Goal: Contribute content: Add original content to the website for others to see

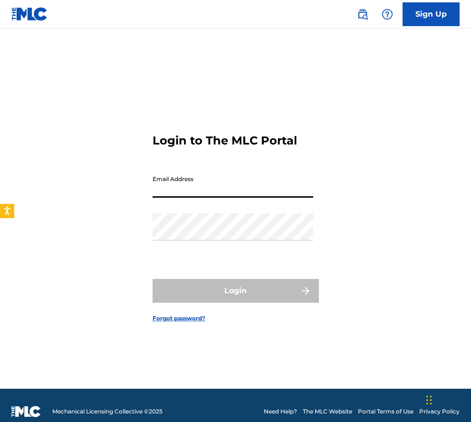
type input "[EMAIL_ADDRESS][DOMAIN_NAME]"
click at [449, 18] on link "Sign Up" at bounding box center [431, 14] width 57 height 24
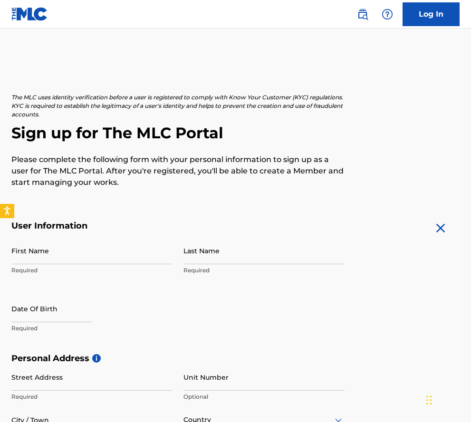
click at [449, 18] on link "Log In" at bounding box center [431, 14] width 57 height 24
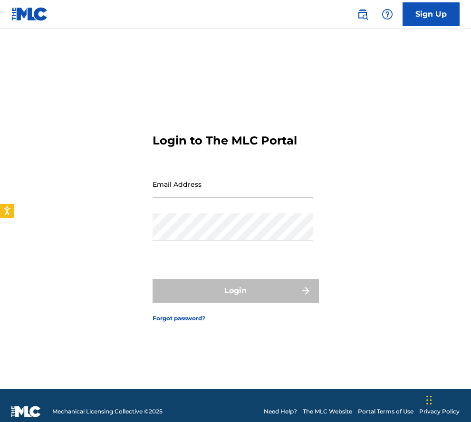
click at [449, 18] on link "Sign Up" at bounding box center [431, 14] width 57 height 24
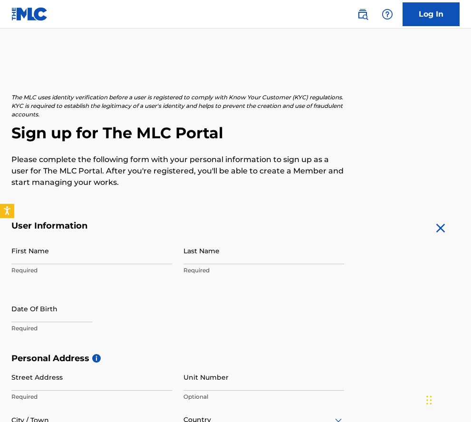
click at [457, 13] on link "Log In" at bounding box center [431, 14] width 57 height 24
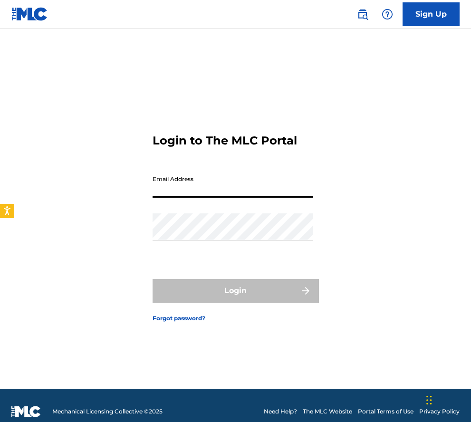
type input "[EMAIL_ADDRESS][DOMAIN_NAME]"
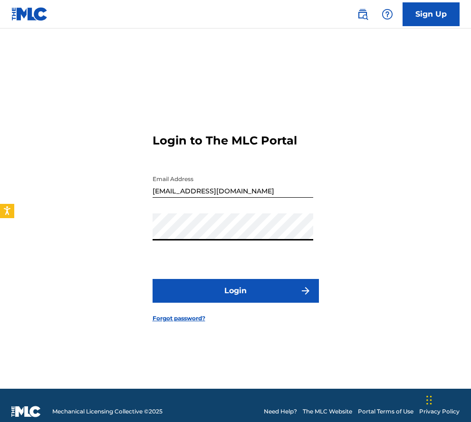
click at [458, 12] on link "Sign Up" at bounding box center [431, 14] width 57 height 24
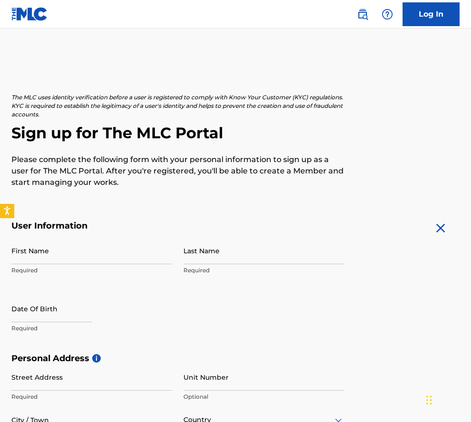
click at [404, 14] on link "Log In" at bounding box center [431, 14] width 57 height 24
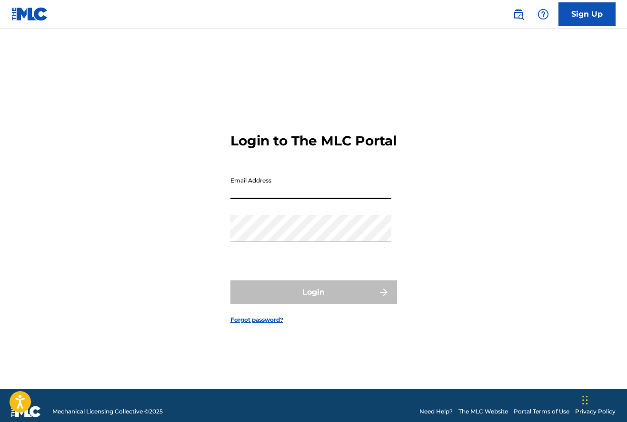
type input "[EMAIL_ADDRESS][DOMAIN_NAME]"
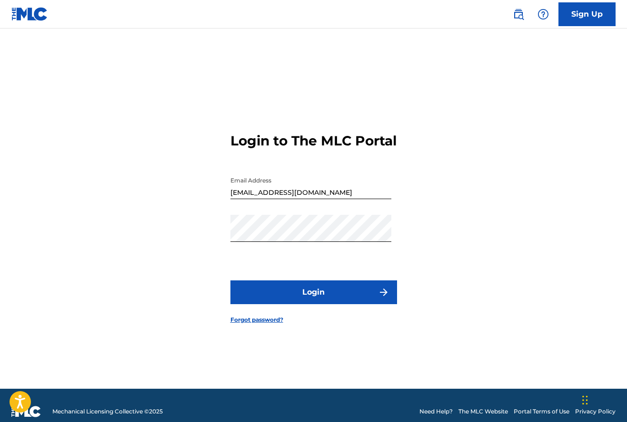
click at [283, 295] on button "Login" at bounding box center [313, 293] width 167 height 24
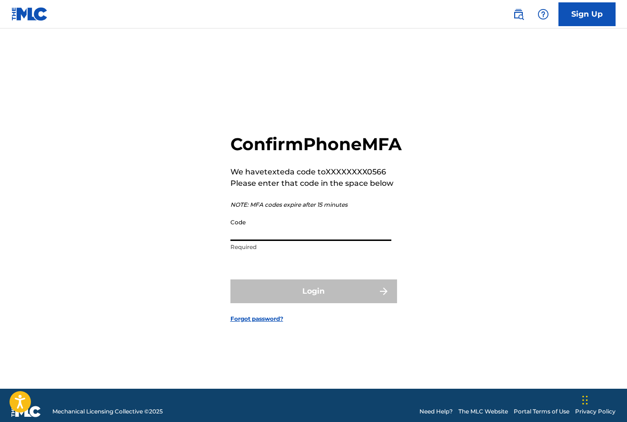
click at [240, 241] on input "Code" at bounding box center [310, 227] width 161 height 27
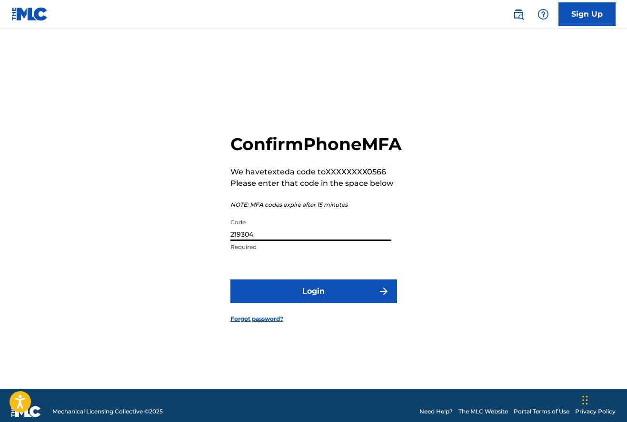
type input "219304"
click at [313, 302] on button "Login" at bounding box center [313, 292] width 167 height 24
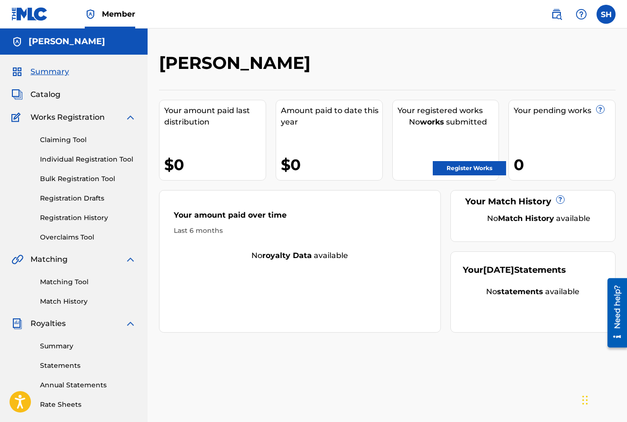
click at [463, 166] on link "Register Works" at bounding box center [468, 168] width 73 height 14
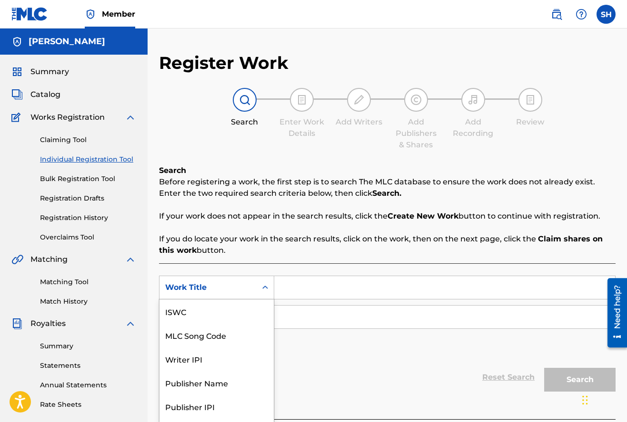
scroll to position [20, 0]
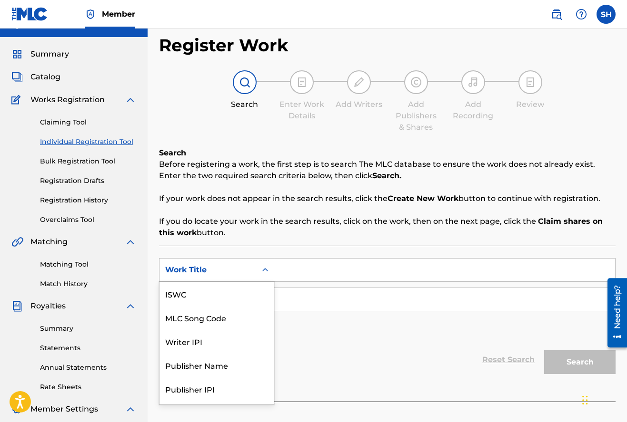
click at [263, 282] on div "Work Title selected, 7 of 7. 7 results available. Use Up and Down to choose opt…" at bounding box center [216, 270] width 115 height 24
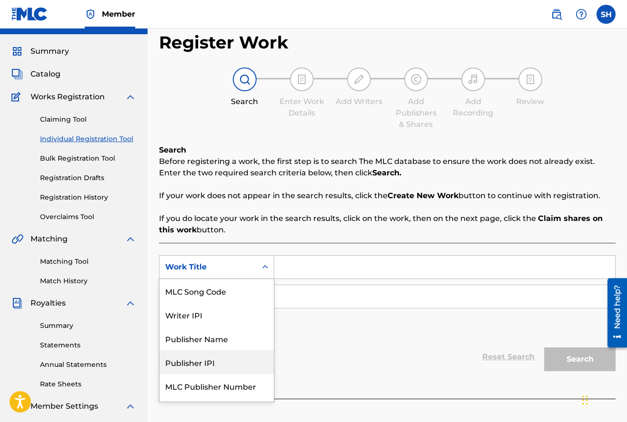
scroll to position [44, 0]
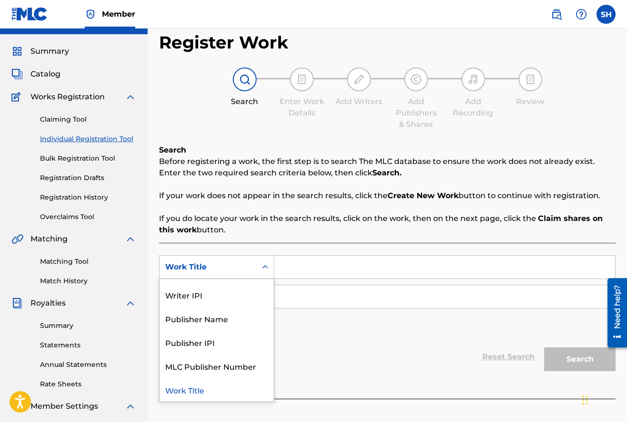
click at [207, 392] on div "Work Title" at bounding box center [216, 390] width 114 height 24
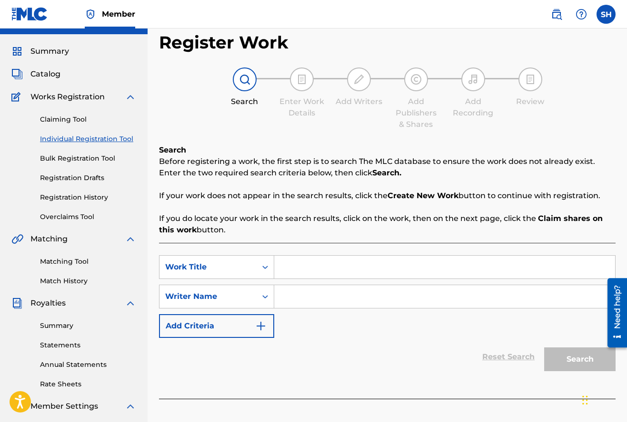
click at [322, 265] on input "Search Form" at bounding box center [444, 267] width 341 height 23
type input "Gettin LITTY"
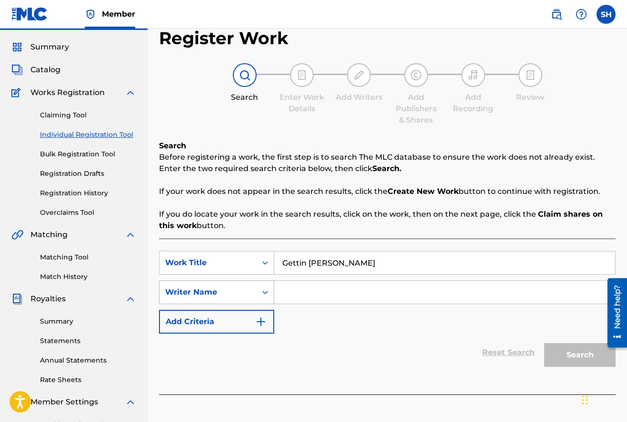
click at [255, 303] on div "Writer Name" at bounding box center [216, 293] width 115 height 24
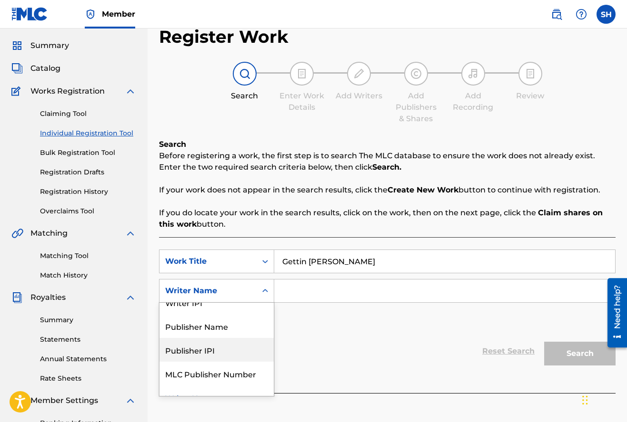
scroll to position [26, 0]
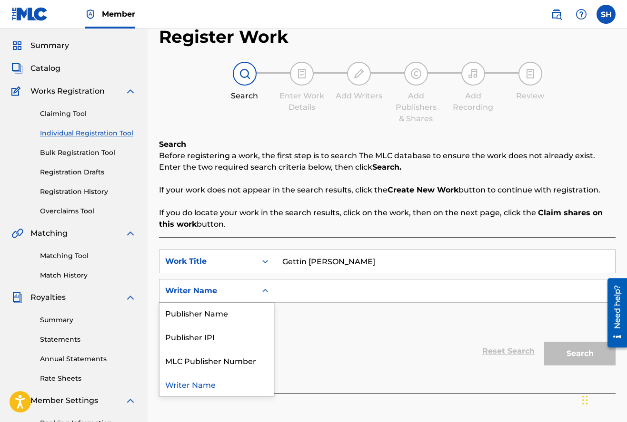
click at [247, 384] on div "Writer Name" at bounding box center [216, 385] width 114 height 24
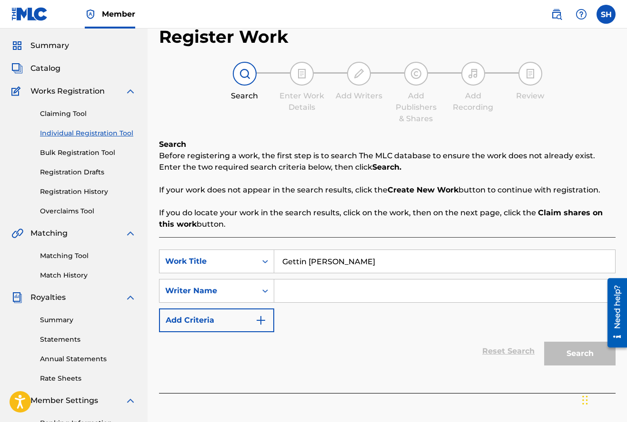
click at [292, 292] on input "Search Form" at bounding box center [444, 291] width 341 height 23
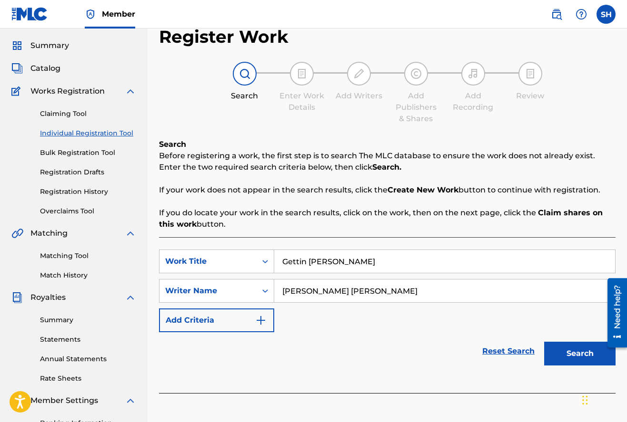
click at [586, 357] on button "Search" at bounding box center [579, 354] width 71 height 24
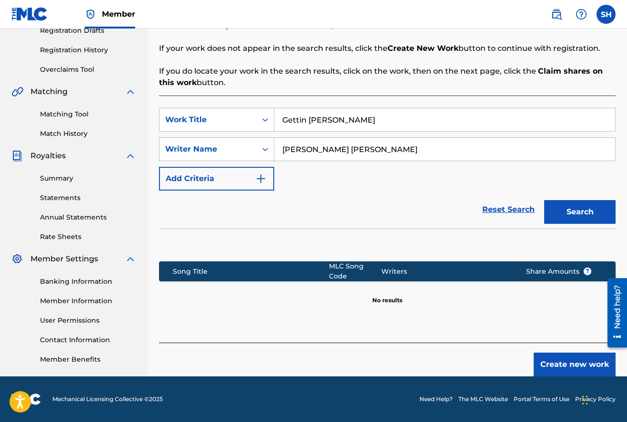
scroll to position [166, 0]
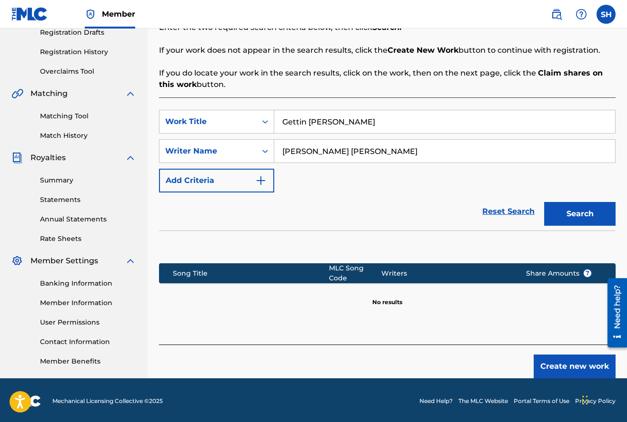
click at [398, 150] on input "Samuel Lawrence Hughes" at bounding box center [444, 151] width 341 height 23
type input "S"
type input "Samuel Hughes"
drag, startPoint x: 310, startPoint y: 149, endPoint x: 577, endPoint y: 216, distance: 275.2
click at [577, 216] on button "Search" at bounding box center [579, 214] width 71 height 24
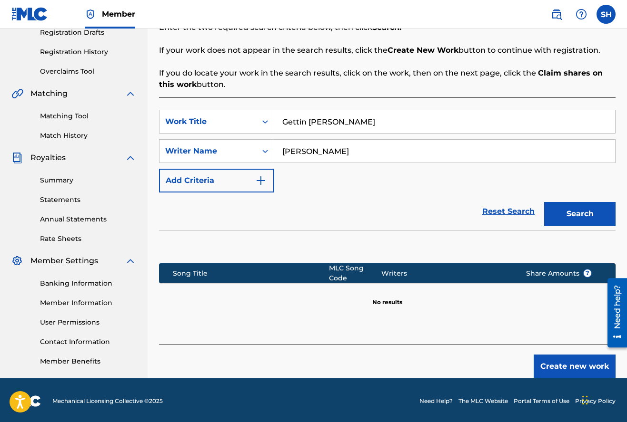
click at [383, 125] on input "Gettin LITTY" at bounding box center [444, 121] width 341 height 23
type input "G"
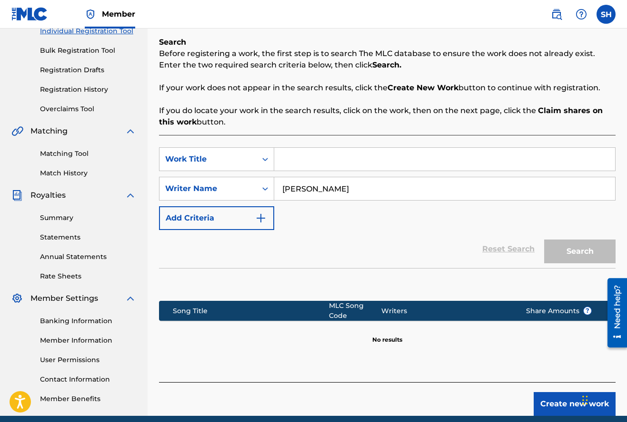
scroll to position [82, 0]
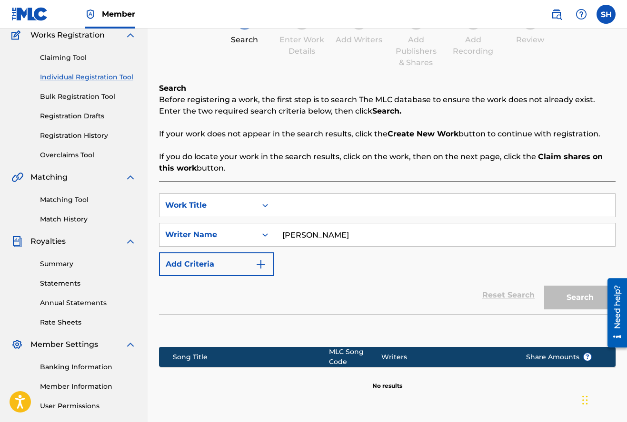
click at [88, 368] on link "Banking Information" at bounding box center [88, 368] width 96 height 10
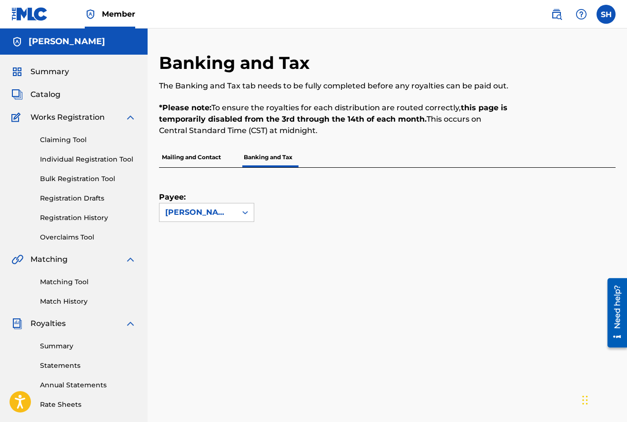
click at [78, 142] on link "Claiming Tool" at bounding box center [88, 140] width 96 height 10
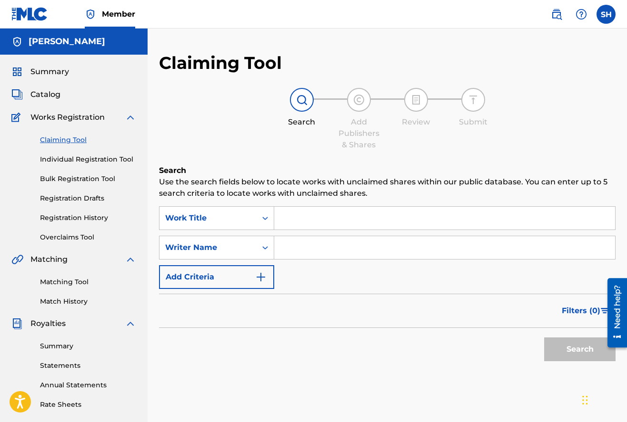
click at [308, 225] on input "Search Form" at bounding box center [444, 218] width 341 height 23
type input "S"
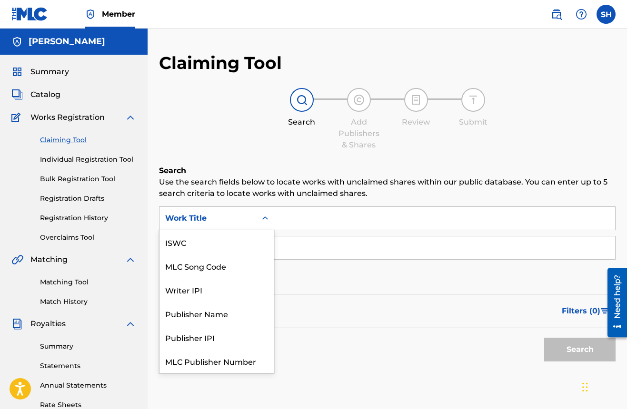
click at [264, 220] on icon "Search Form" at bounding box center [265, 219] width 10 height 10
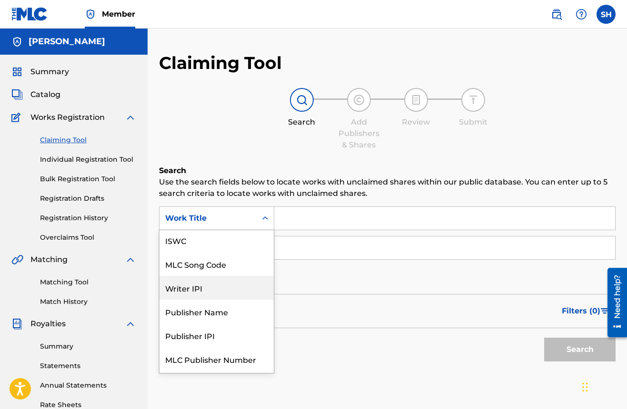
scroll to position [18, 0]
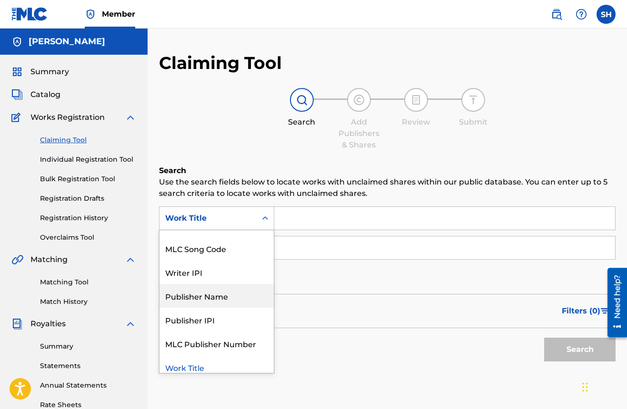
click at [236, 296] on div "Publisher Name" at bounding box center [216, 296] width 114 height 24
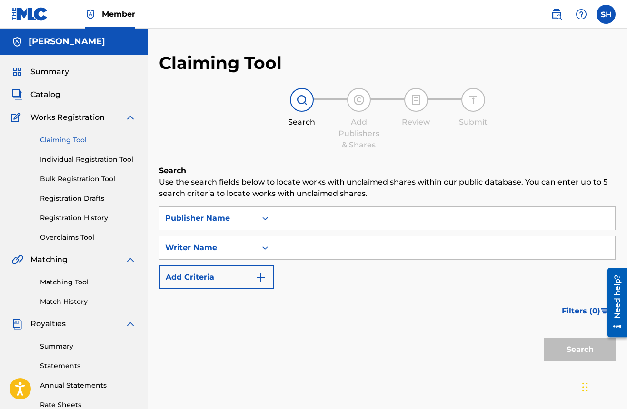
click at [284, 220] on input "Search Form" at bounding box center [444, 218] width 341 height 23
type input "6os entertainment"
click at [284, 250] on input "Search Form" at bounding box center [444, 247] width 341 height 23
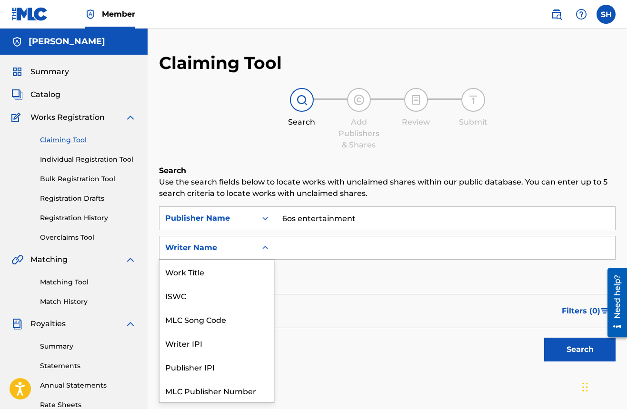
click at [264, 250] on icon "Search Form" at bounding box center [265, 248] width 10 height 10
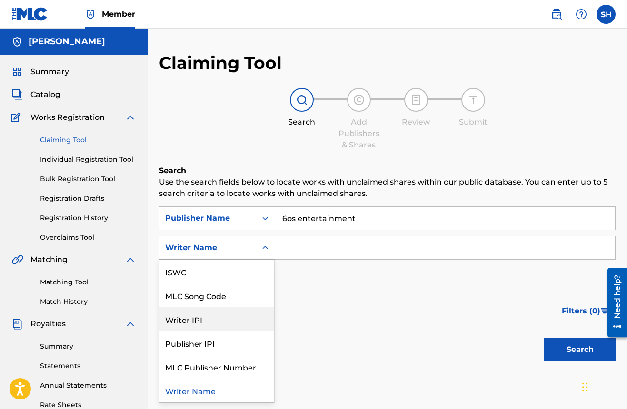
click at [228, 315] on div "Writer IPI" at bounding box center [216, 319] width 114 height 24
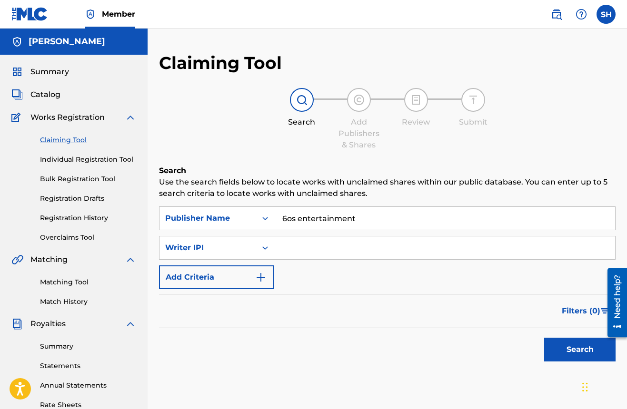
drag, startPoint x: 286, startPoint y: 250, endPoint x: 373, endPoint y: 250, distance: 86.6
click at [374, 250] on input "Search Form" at bounding box center [444, 247] width 341 height 23
paste input "00505028198"
type input "00505028198"
click at [565, 348] on button "Search" at bounding box center [579, 350] width 71 height 24
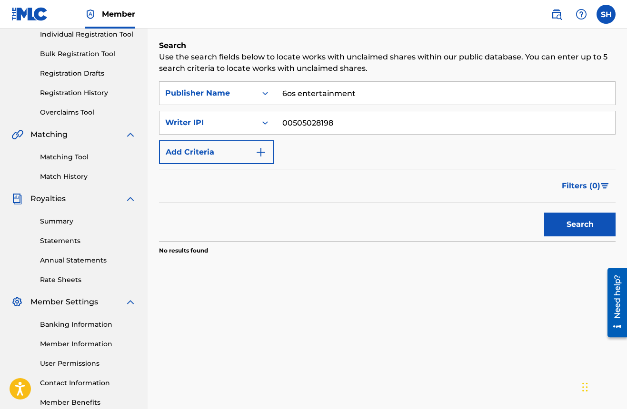
scroll to position [123, 0]
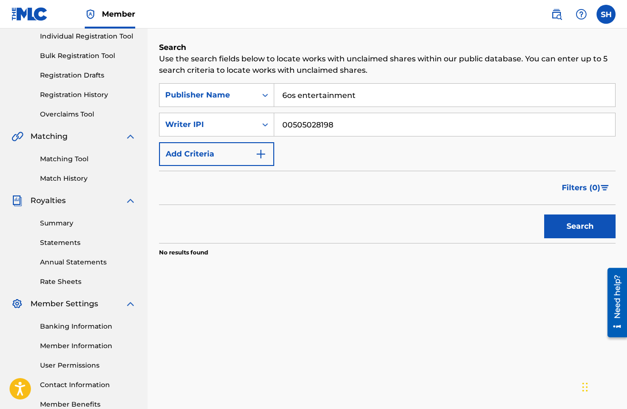
click at [264, 157] on img "Search Form" at bounding box center [260, 153] width 11 height 11
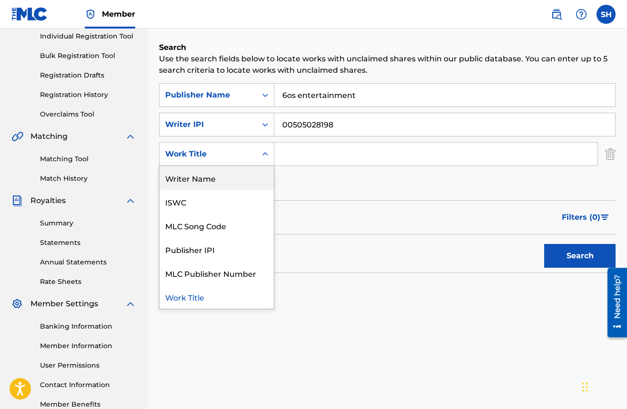
click at [241, 179] on div "Writer Name" at bounding box center [216, 178] width 114 height 24
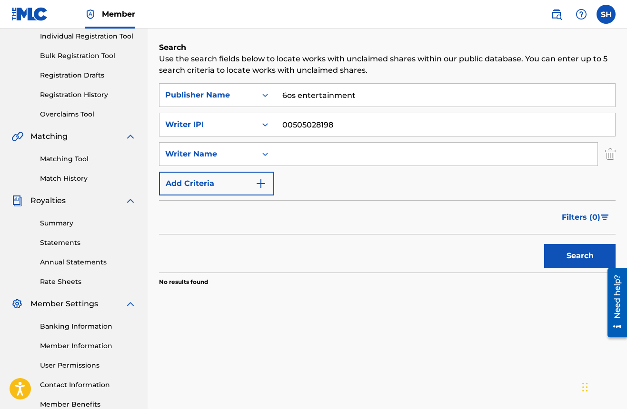
click at [314, 159] on input "Search Form" at bounding box center [435, 154] width 323 height 23
type input "Samuel L Hughes"
click at [582, 258] on button "Search" at bounding box center [579, 256] width 71 height 24
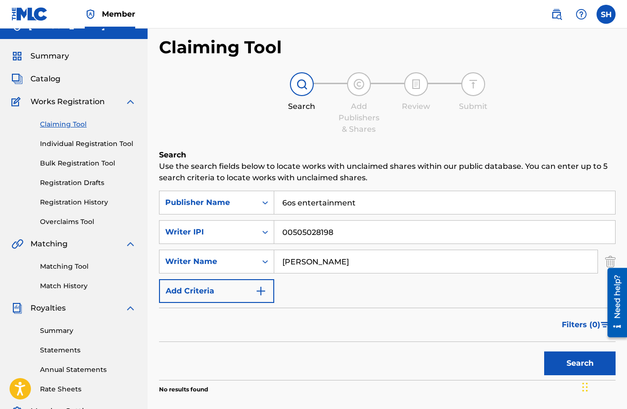
scroll to position [14, 0]
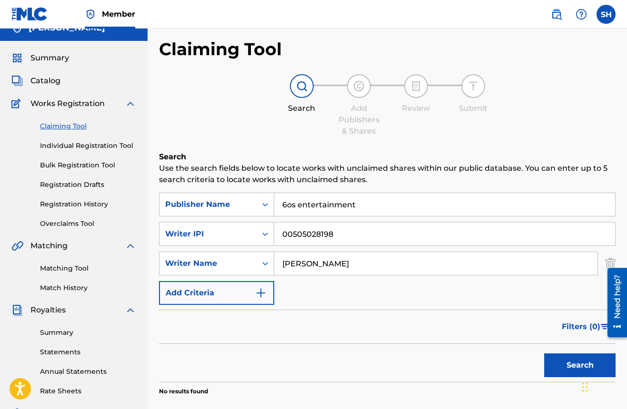
click at [48, 82] on span "Catalog" at bounding box center [45, 80] width 30 height 11
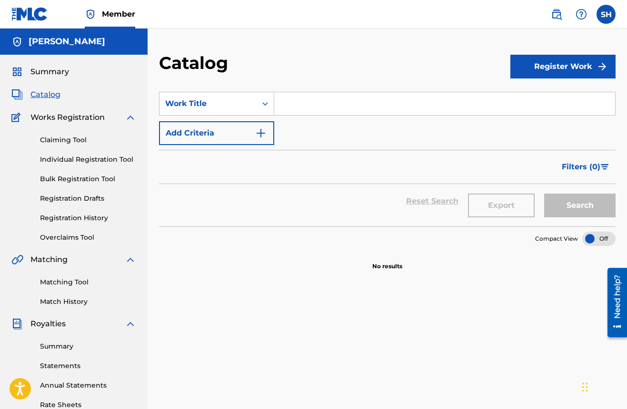
click at [315, 106] on input "Search Form" at bounding box center [444, 103] width 341 height 23
type input "d"
type input "Doing Me"
click at [603, 206] on button "Search" at bounding box center [579, 206] width 71 height 24
click at [569, 63] on button "Register Work" at bounding box center [562, 67] width 105 height 24
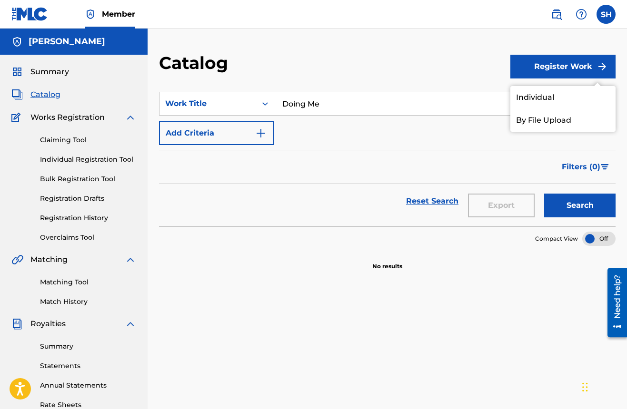
click at [542, 100] on link "Individual" at bounding box center [562, 97] width 105 height 23
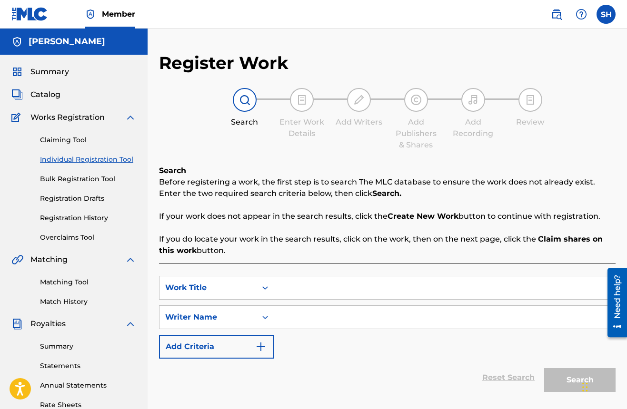
click at [403, 288] on input "Search Form" at bounding box center [444, 287] width 341 height 23
type input "Doing Me"
click at [278, 320] on input "Search Form" at bounding box center [444, 317] width 341 height 23
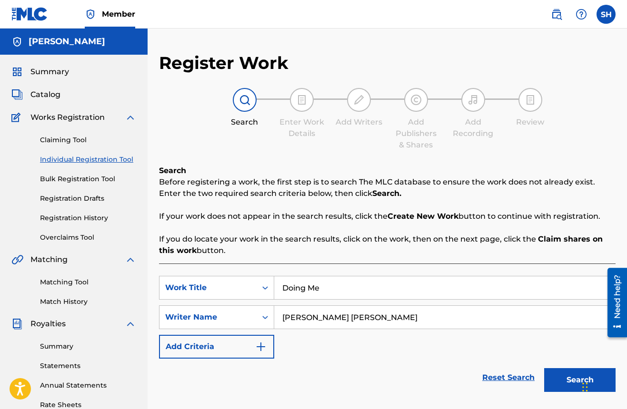
type input "Samuel Lawrence Hughes"
click at [569, 382] on button "Search" at bounding box center [579, 380] width 71 height 24
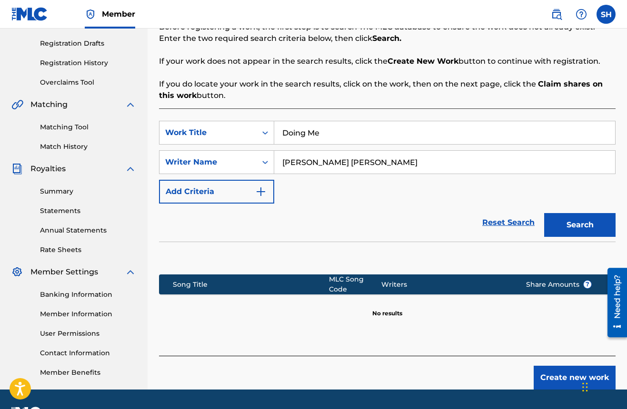
scroll to position [165, 0]
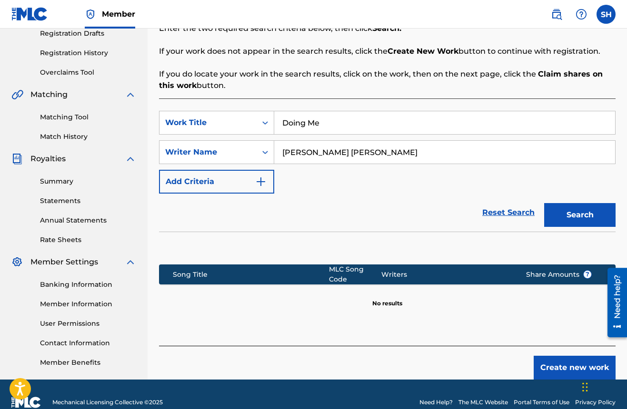
click at [260, 181] on img "Search Form" at bounding box center [260, 181] width 11 height 11
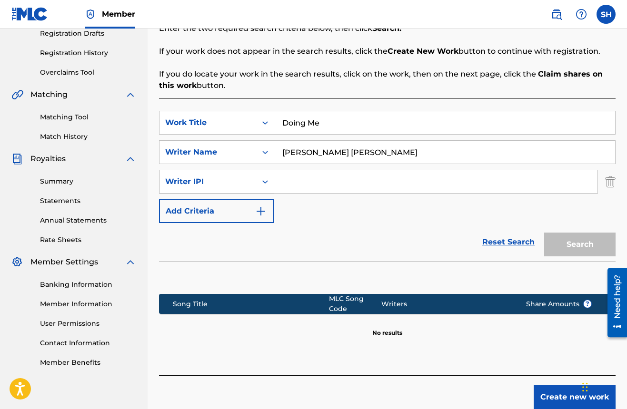
click at [263, 183] on icon "Search Form" at bounding box center [265, 182] width 10 height 10
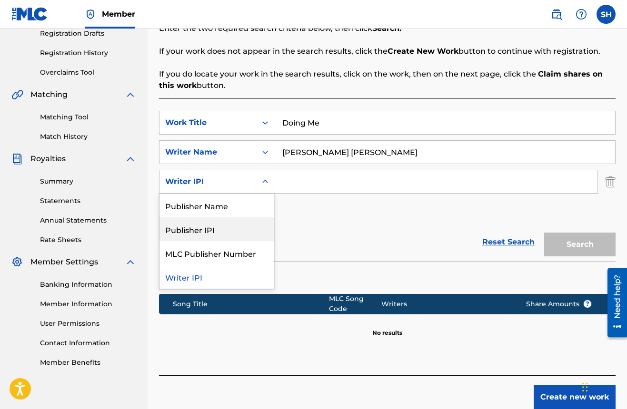
click at [250, 228] on div "Publisher IPI" at bounding box center [216, 229] width 114 height 24
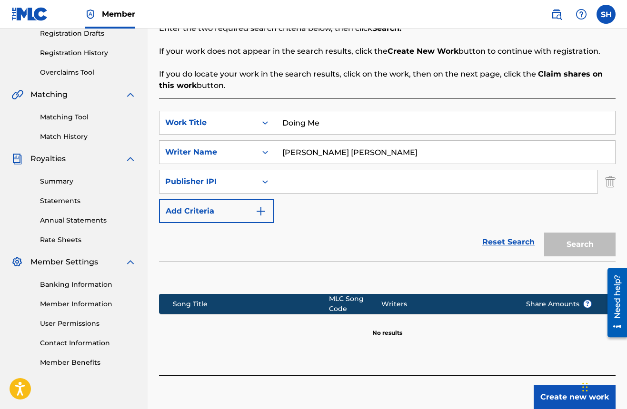
paste input "01093743640"
type input "01093743640"
click at [599, 244] on button "Search" at bounding box center [579, 245] width 71 height 24
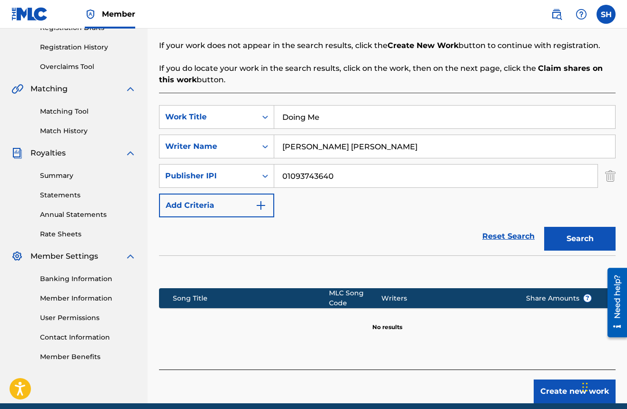
scroll to position [211, 0]
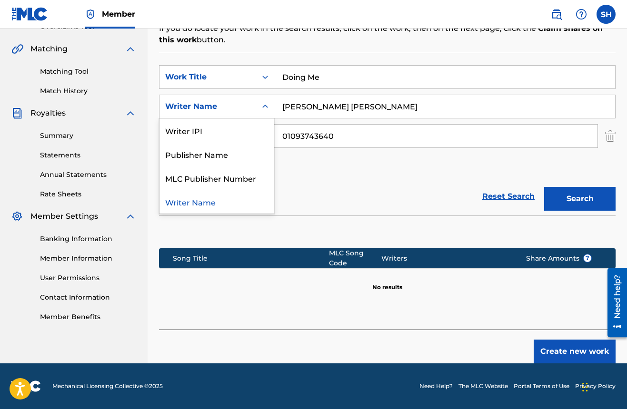
click at [264, 106] on icon "Search Form" at bounding box center [265, 107] width 10 height 10
click at [218, 129] on div "Writer IPI" at bounding box center [216, 130] width 114 height 24
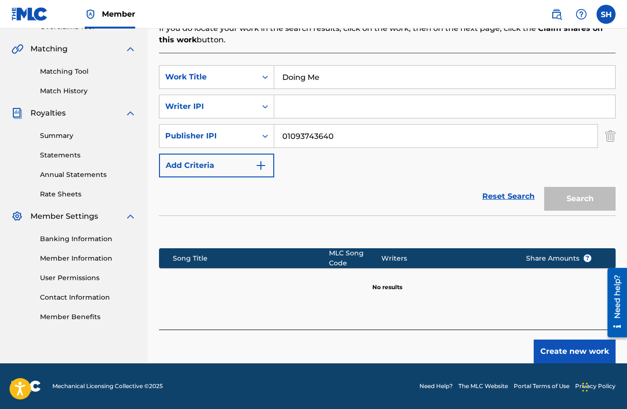
paste input "00505028198"
type input "00505028198"
click at [562, 205] on button "Search" at bounding box center [579, 199] width 71 height 24
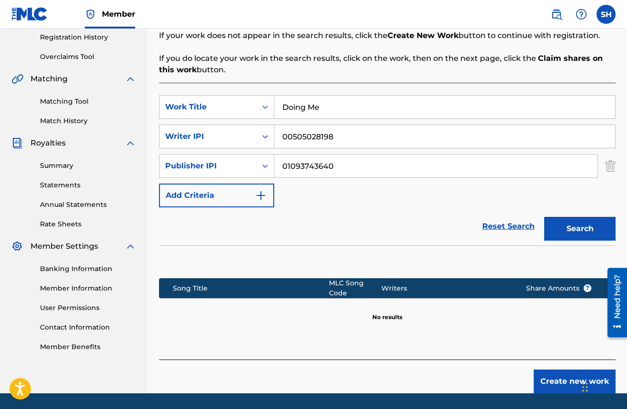
click at [441, 247] on section at bounding box center [387, 259] width 456 height 28
click at [269, 108] on icon "Search Form" at bounding box center [265, 107] width 10 height 10
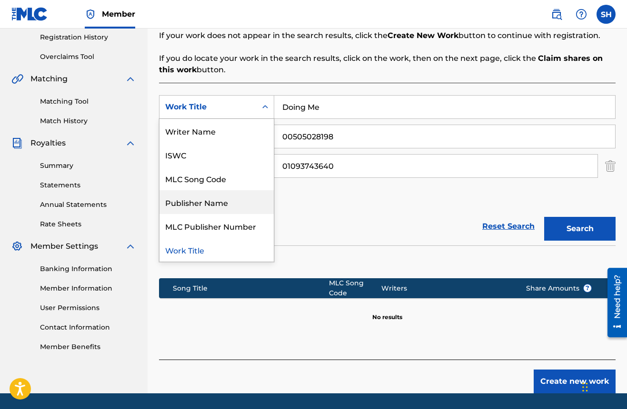
click at [558, 381] on button "Create new work" at bounding box center [574, 382] width 82 height 24
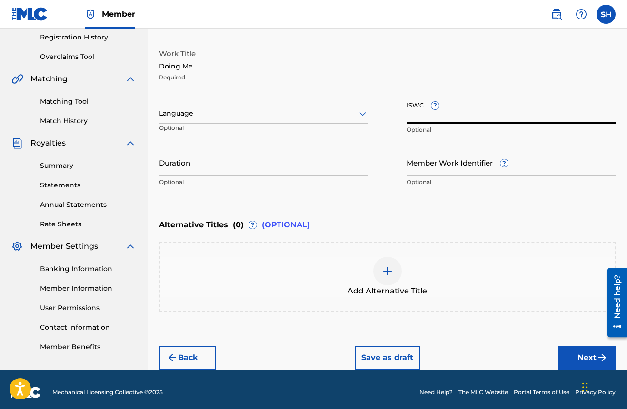
paste input "00505028198"
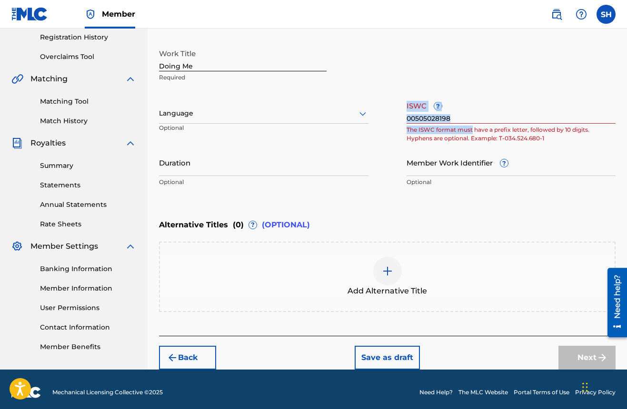
drag, startPoint x: 403, startPoint y: 118, endPoint x: 472, endPoint y: 126, distance: 69.0
click at [472, 126] on div "Work Title Doing Me Required Language Optional ISWC ? 00505028198 The ISWC form…" at bounding box center [387, 117] width 456 height 147
drag, startPoint x: 410, startPoint y: 118, endPoint x: 451, endPoint y: 121, distance: 40.6
click at [451, 121] on div "Work Title Doing Me Required Language Optional ISWC ? 00505028198 The ISWC form…" at bounding box center [387, 117] width 456 height 147
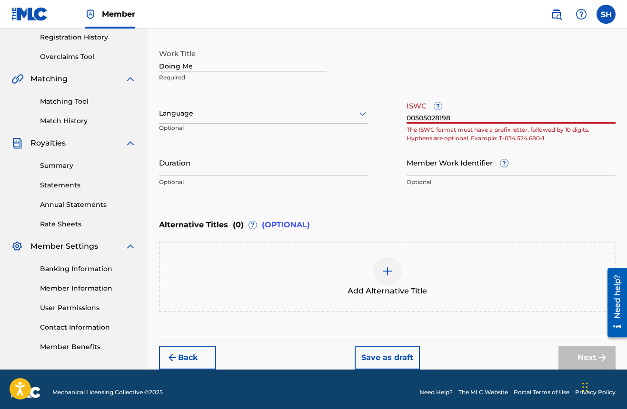
paste input "T-311.527.928-"
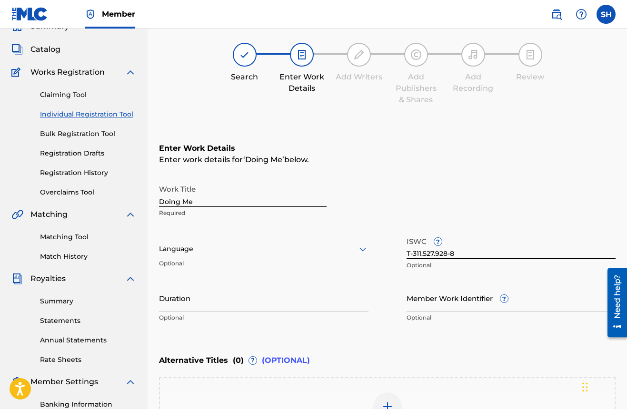
scroll to position [187, 0]
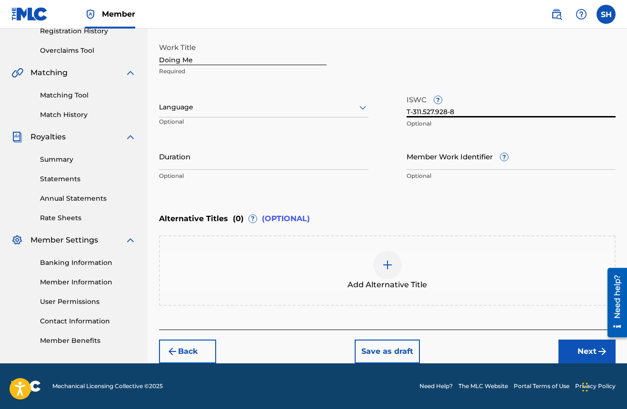
type input "T-311.527.928-8"
click at [572, 355] on button "Next" at bounding box center [586, 352] width 57 height 24
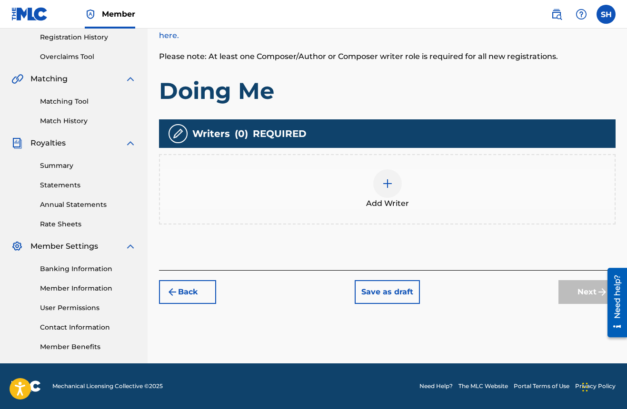
click at [389, 182] on img at bounding box center [387, 183] width 11 height 11
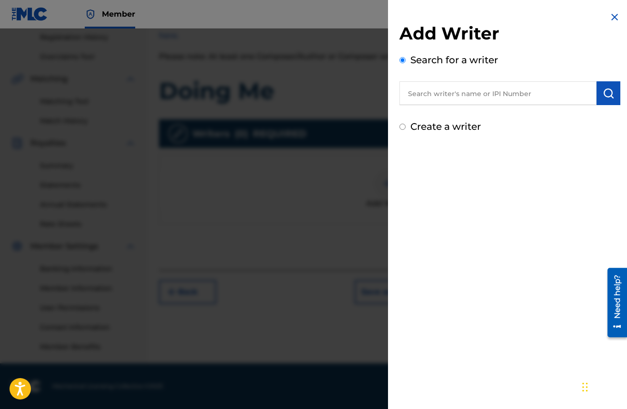
click at [426, 97] on input "text" at bounding box center [497, 93] width 197 height 24
paste input "00505028000"
type input "00505028000"
click at [602, 97] on img "submit" at bounding box center [607, 93] width 11 height 11
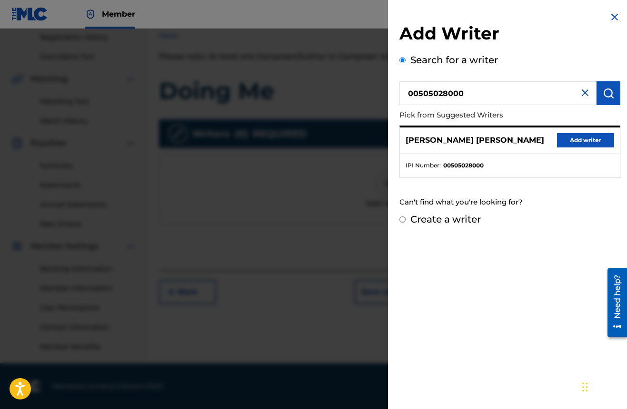
click at [568, 142] on button "Add writer" at bounding box center [585, 140] width 57 height 14
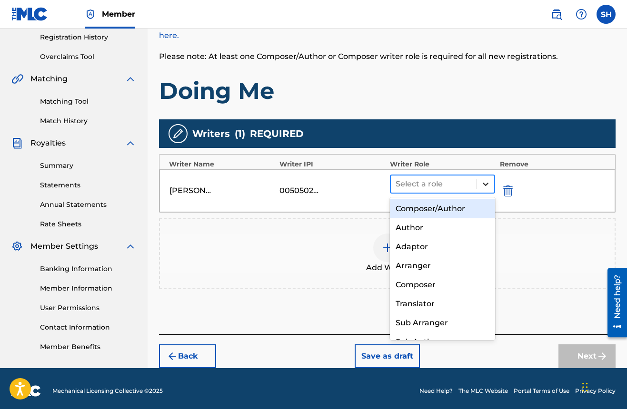
click at [490, 184] on icon at bounding box center [486, 184] width 10 height 10
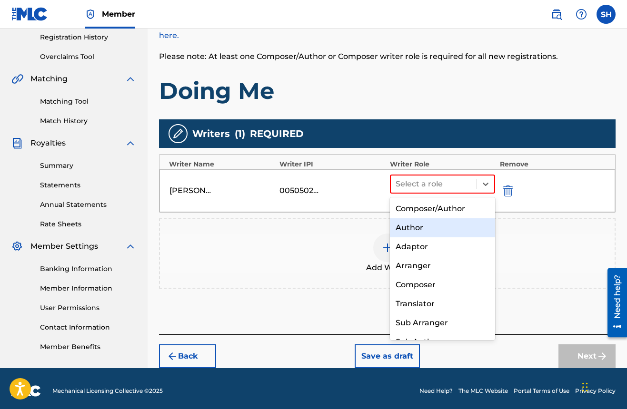
click at [473, 227] on div "Author" at bounding box center [442, 227] width 105 height 19
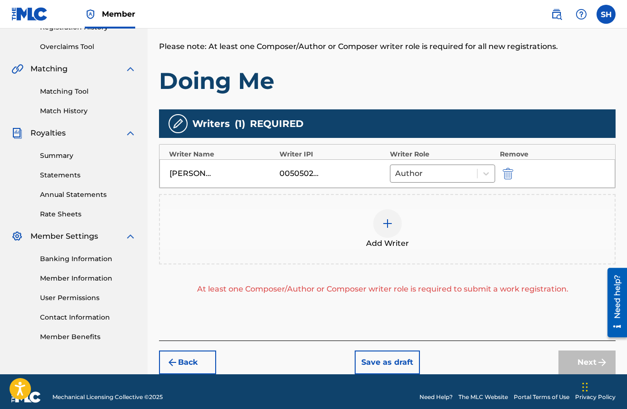
scroll to position [202, 0]
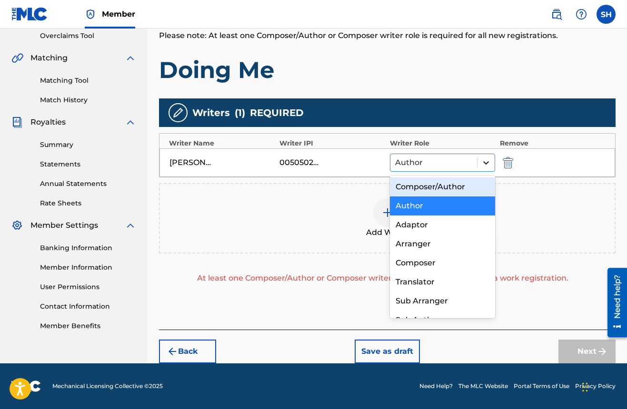
click at [488, 164] on icon at bounding box center [486, 163] width 10 height 10
click at [453, 185] on div "Composer/Author" at bounding box center [442, 186] width 105 height 19
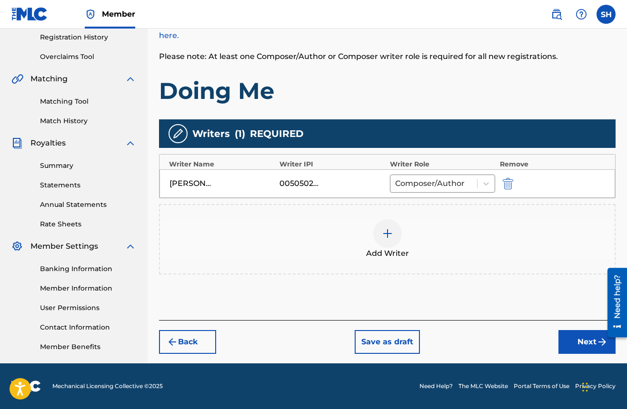
click at [578, 345] on button "Next" at bounding box center [586, 342] width 57 height 24
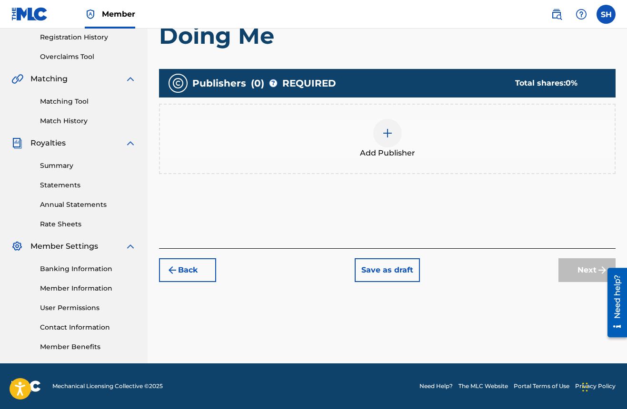
scroll to position [43, 0]
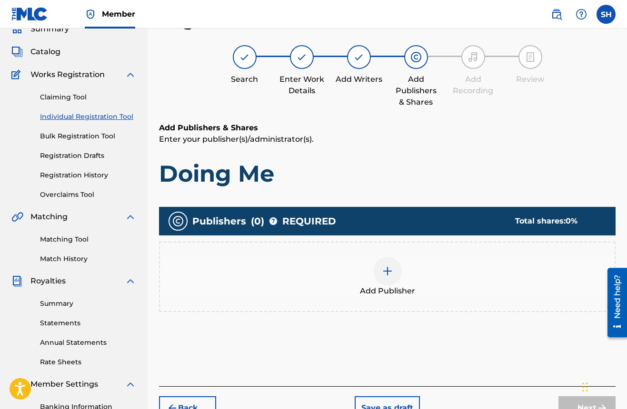
click at [395, 275] on div at bounding box center [387, 271] width 29 height 29
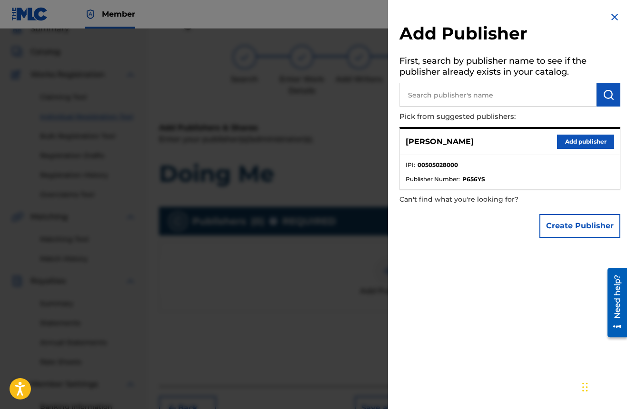
click at [466, 95] on input "text" at bounding box center [497, 95] width 197 height 24
type input "6os entertainment"
click at [604, 98] on img "submit" at bounding box center [607, 94] width 11 height 11
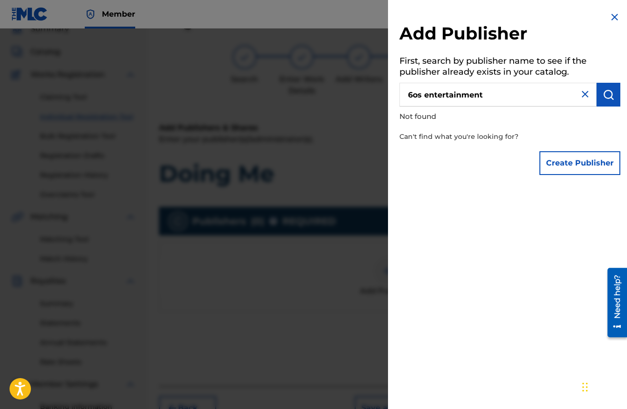
drag, startPoint x: 524, startPoint y: 95, endPoint x: 403, endPoint y: 96, distance: 120.8
click at [403, 96] on input "6os entertainment" at bounding box center [497, 95] width 197 height 24
click at [583, 95] on img at bounding box center [584, 93] width 11 height 11
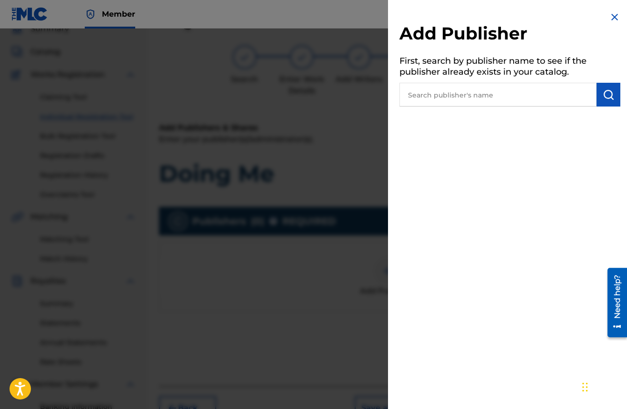
drag, startPoint x: 238, startPoint y: 17, endPoint x: 230, endPoint y: 19, distance: 8.8
click at [231, 19] on nav "Member SH SH Samuel Hughes p.snipes09@yahoo.com Notification Preferences Profil…" at bounding box center [313, 14] width 627 height 29
paste input "01093743640"
type input "01093743640"
click at [608, 96] on img "submit" at bounding box center [607, 94] width 11 height 11
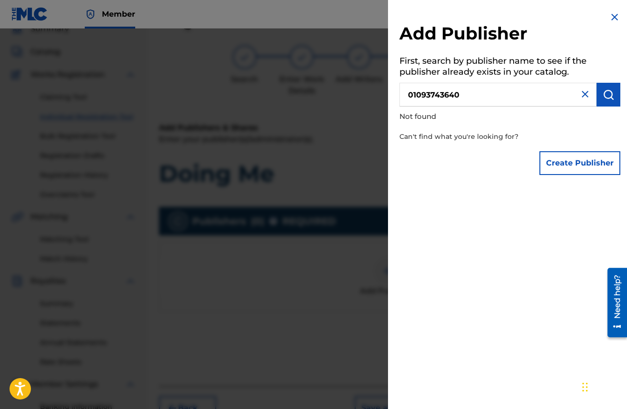
click at [566, 160] on button "Create Publisher" at bounding box center [579, 163] width 81 height 24
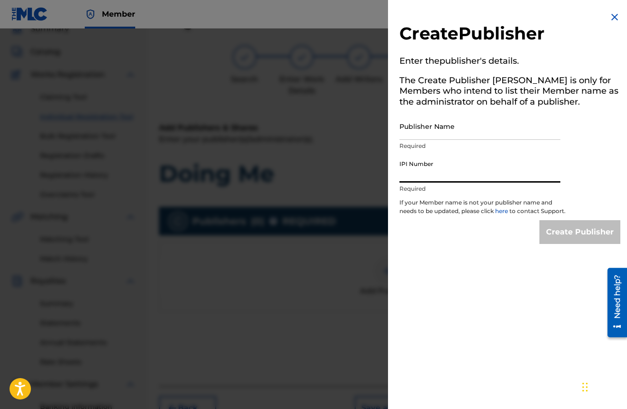
paste input "01093743640"
type input "01093743640"
click at [433, 137] on input "Publisher Name" at bounding box center [479, 126] width 161 height 27
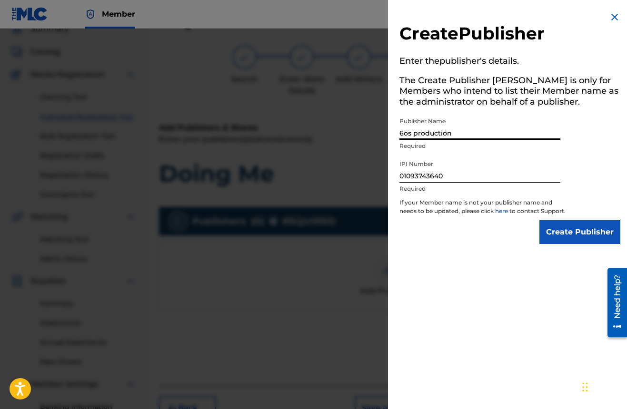
type input "6os production"
click at [550, 242] on input "Create Publisher" at bounding box center [579, 232] width 81 height 24
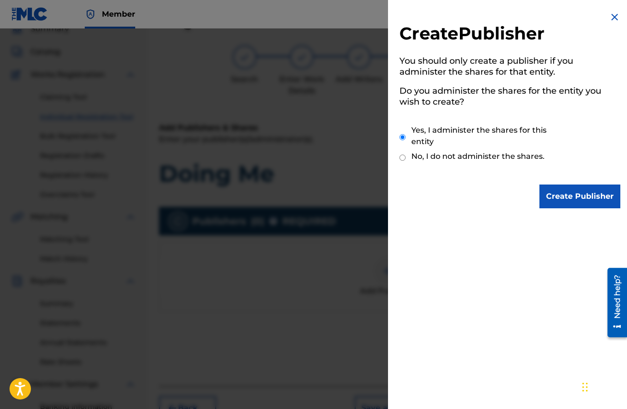
click at [563, 201] on input "Create Publisher" at bounding box center [579, 197] width 81 height 24
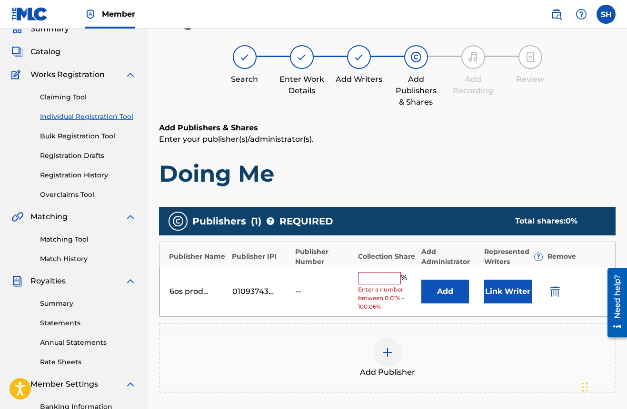
click at [384, 279] on input "text" at bounding box center [379, 278] width 43 height 12
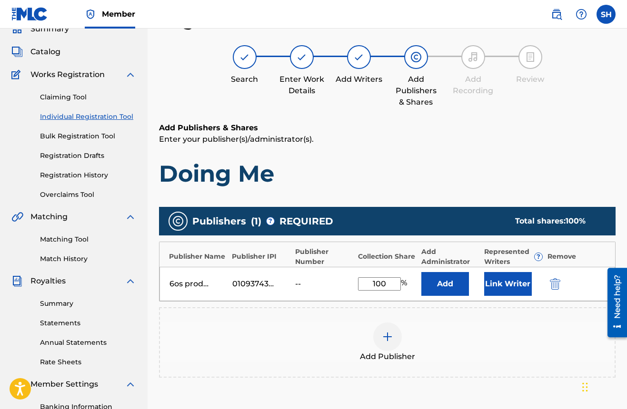
type input "100"
click at [451, 280] on button "Add" at bounding box center [445, 284] width 48 height 24
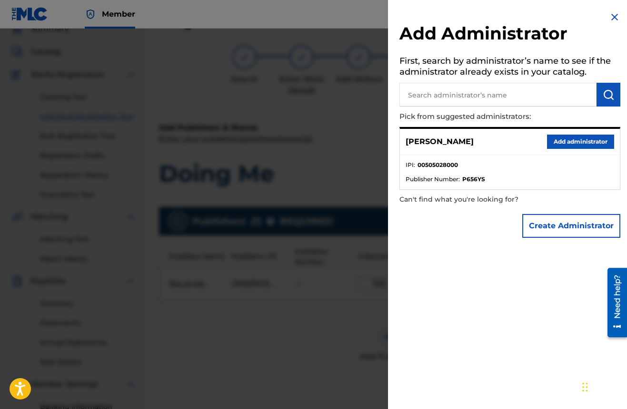
click at [564, 140] on button "Add administrator" at bounding box center [580, 142] width 67 height 14
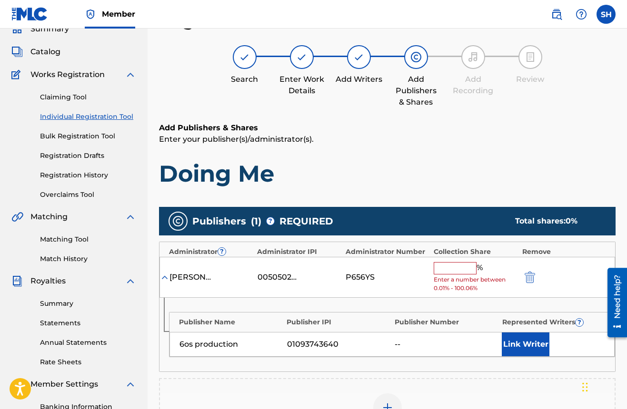
click at [458, 266] on input "text" at bounding box center [454, 268] width 43 height 12
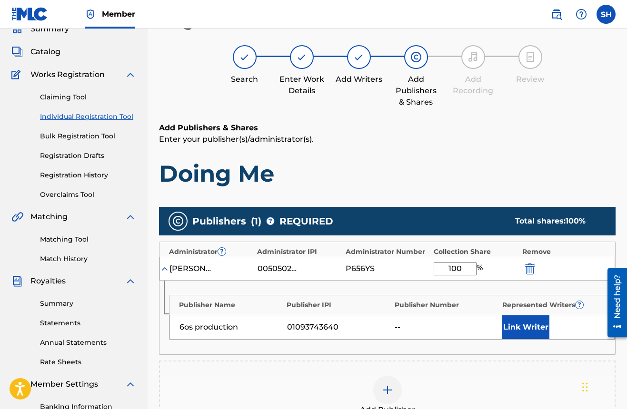
type input "100"
click at [529, 335] on button "Link Writer" at bounding box center [525, 327] width 48 height 24
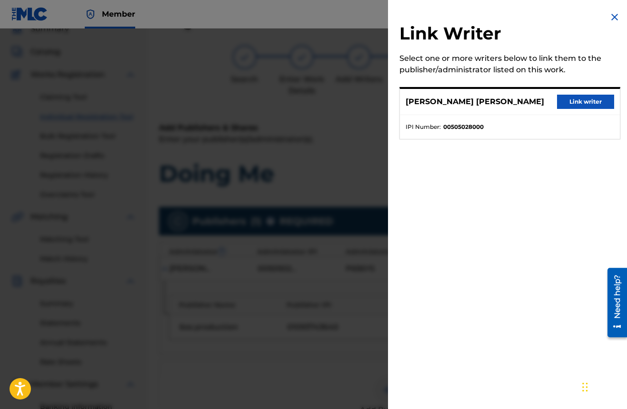
click at [582, 101] on button "Link writer" at bounding box center [585, 102] width 57 height 14
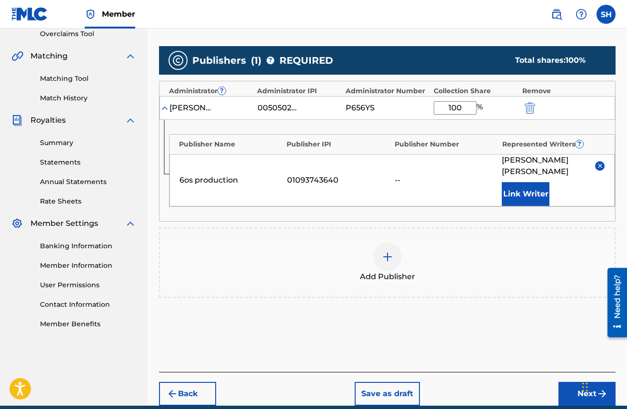
scroll to position [225, 0]
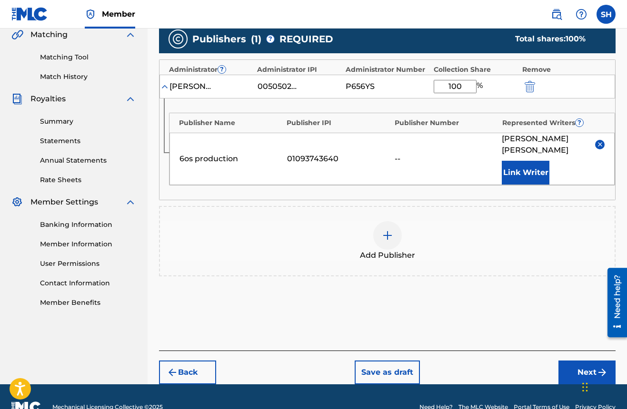
click at [577, 384] on footer "Mechanical Licensing Collective © 2025 Need Help? The MLC Website Portal Terms …" at bounding box center [313, 407] width 627 height 46
click at [579, 374] on button "Next" at bounding box center [586, 373] width 57 height 24
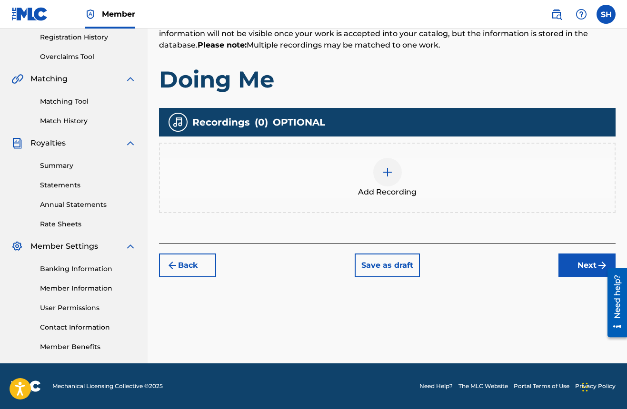
scroll to position [181, 0]
click at [384, 174] on img at bounding box center [387, 172] width 11 height 11
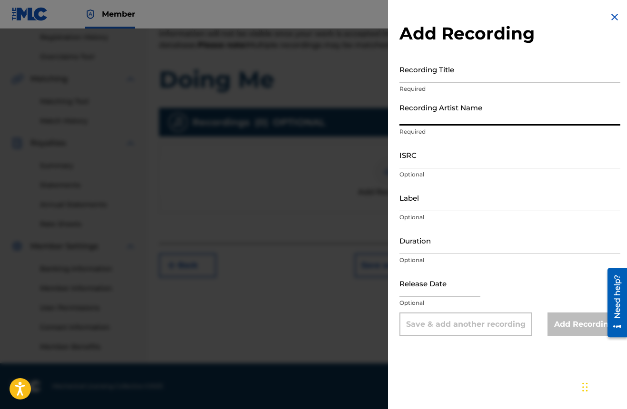
click at [409, 118] on input "Recording Artist Name" at bounding box center [509, 111] width 221 height 27
type input "Sam-P"
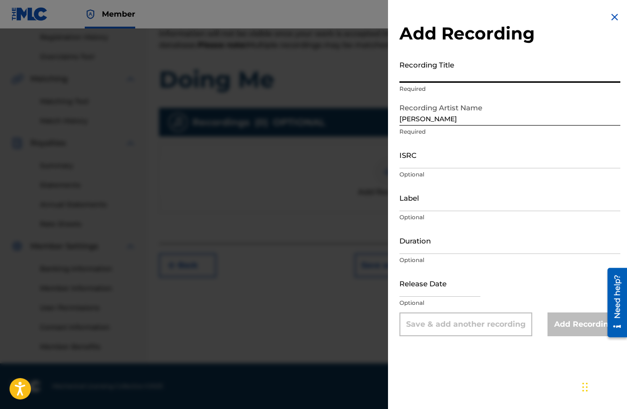
click at [416, 79] on input "Recording Title" at bounding box center [509, 69] width 221 height 27
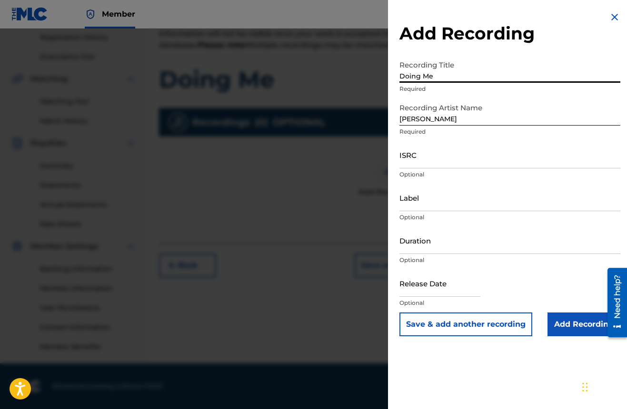
type input "Doing Me"
click at [424, 201] on input "Label" at bounding box center [509, 197] width 221 height 27
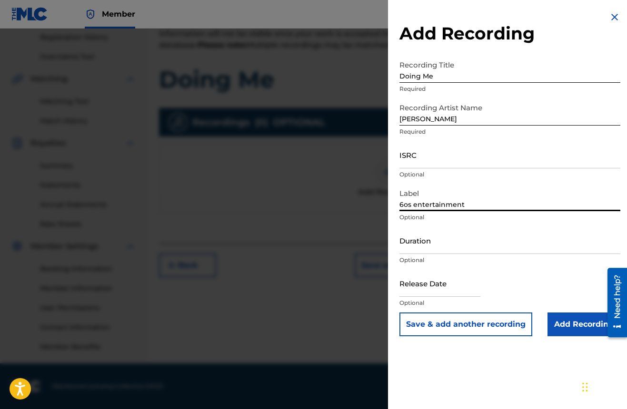
type input "6os entertainment"
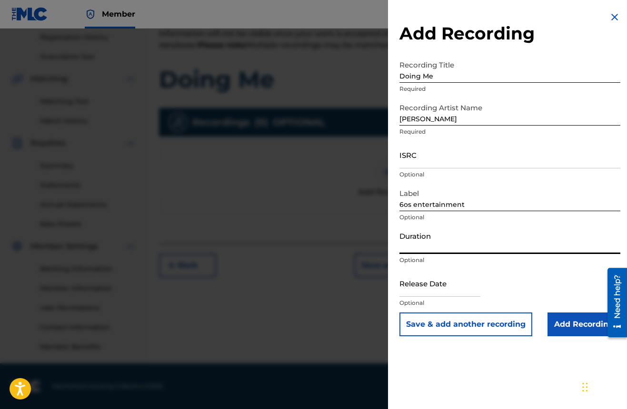
click at [429, 249] on input "Duration" at bounding box center [509, 240] width 221 height 27
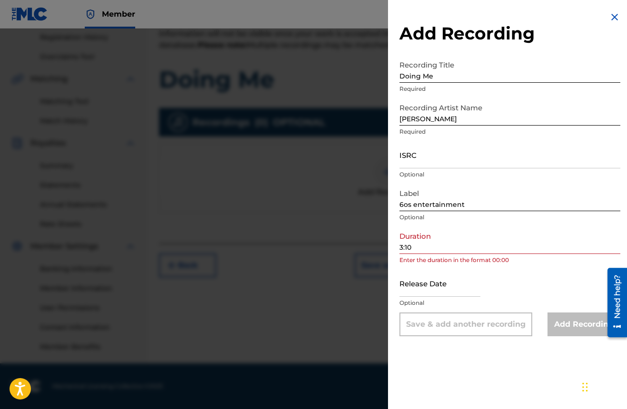
click at [399, 246] on div "Add Recording Recording Title Doing Me Required Recording Artist Name Sam-P Req…" at bounding box center [510, 174] width 244 height 348
click at [401, 249] on input "3:10" at bounding box center [509, 240] width 221 height 27
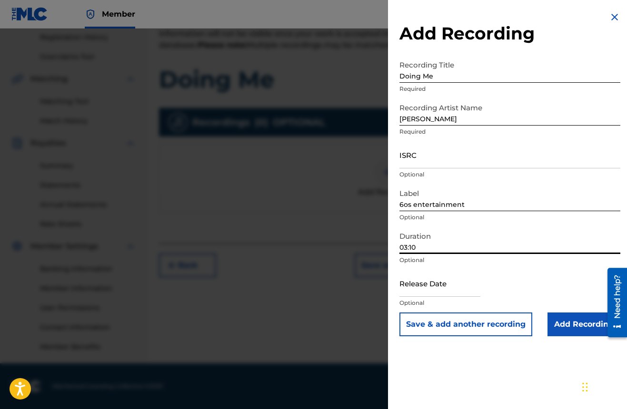
type input "03:10"
click at [462, 288] on input "text" at bounding box center [439, 283] width 81 height 27
select select "7"
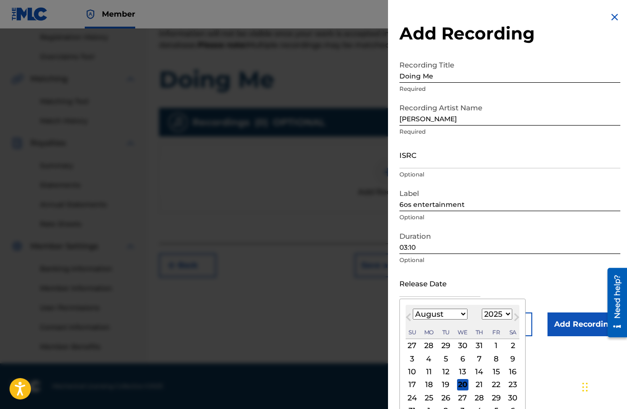
select select "2022"
select select "5"
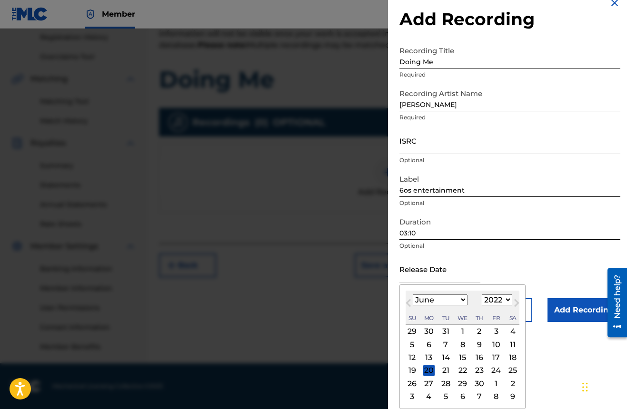
scroll to position [0, 0]
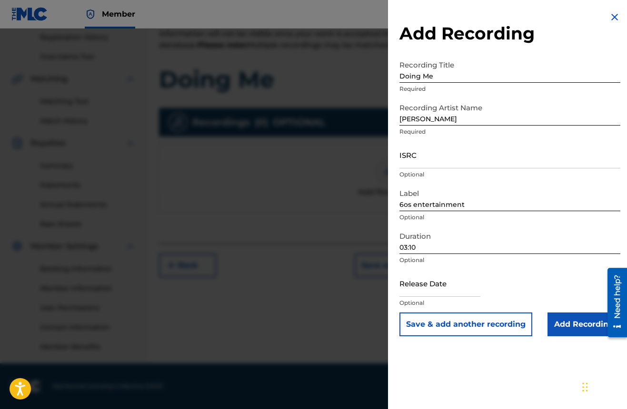
click at [578, 317] on input "Add Recording" at bounding box center [583, 325] width 73 height 24
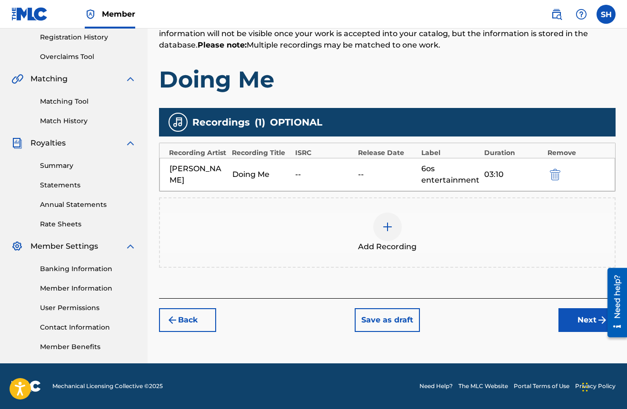
click at [579, 328] on button "Next" at bounding box center [586, 320] width 57 height 24
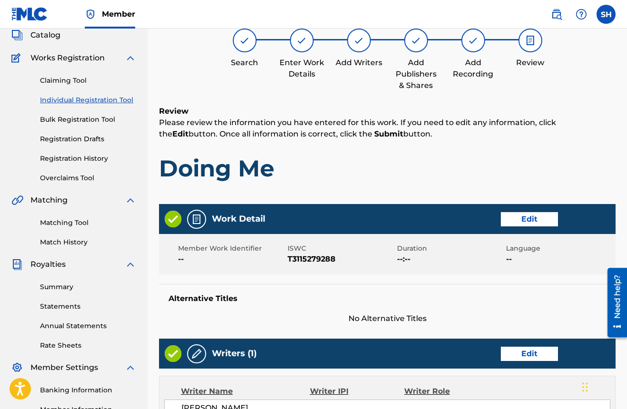
scroll to position [160, 0]
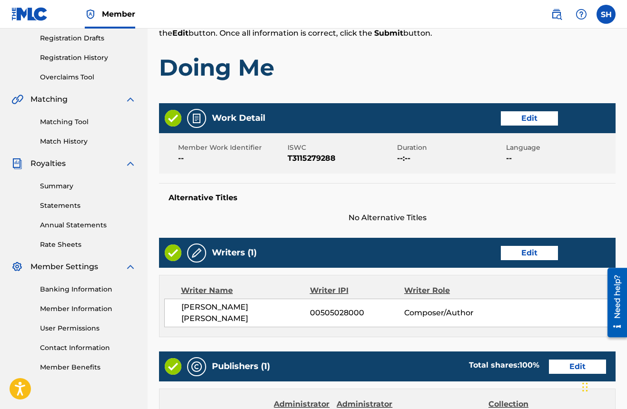
click at [545, 115] on button "Edit" at bounding box center [528, 118] width 57 height 14
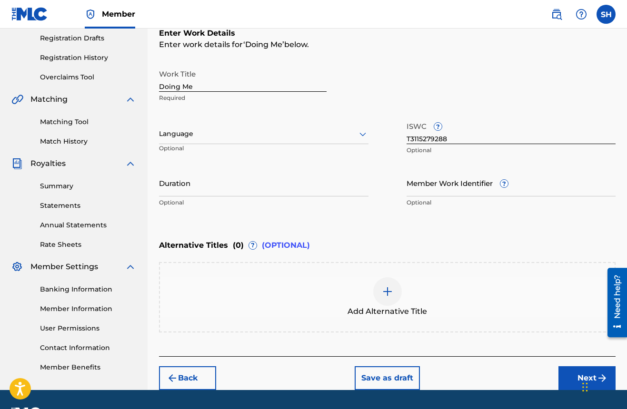
click at [174, 378] on img "submit" at bounding box center [172, 378] width 11 height 11
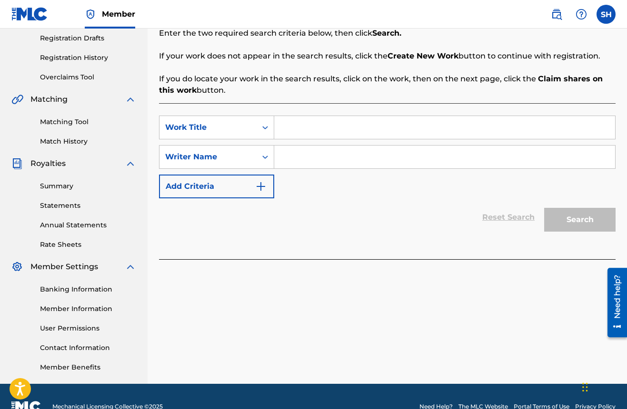
scroll to position [0, 0]
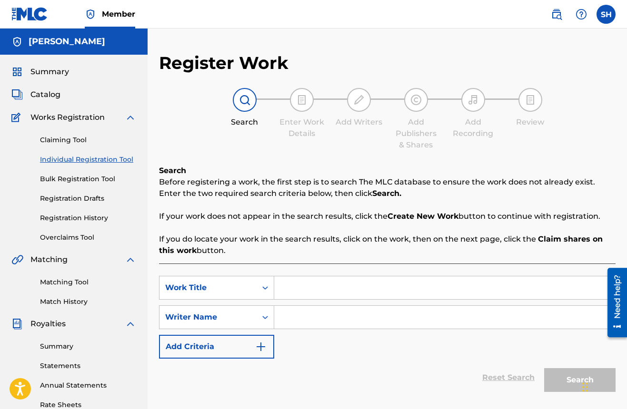
click at [90, 160] on link "Individual Registration Tool" at bounding box center [88, 160] width 96 height 10
click at [85, 118] on span "Works Registration" at bounding box center [67, 117] width 74 height 11
click at [137, 118] on div "Summary Catalog Works Registration Claiming Tool Individual Registration Tool B…" at bounding box center [73, 300] width 147 height 490
click at [54, 94] on span "Catalog" at bounding box center [45, 94] width 30 height 11
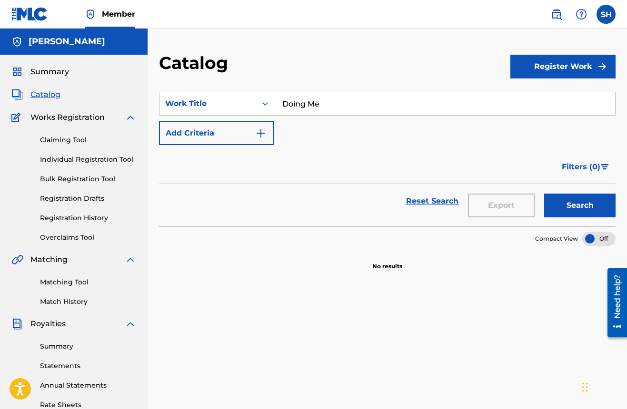
click at [307, 103] on input "Doing Me" at bounding box center [444, 103] width 341 height 23
click at [83, 282] on link "Matching Tool" at bounding box center [88, 282] width 96 height 10
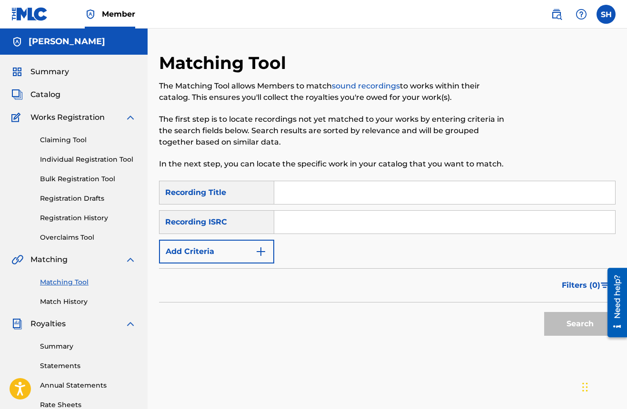
click at [106, 178] on link "Bulk Registration Tool" at bounding box center [88, 179] width 96 height 10
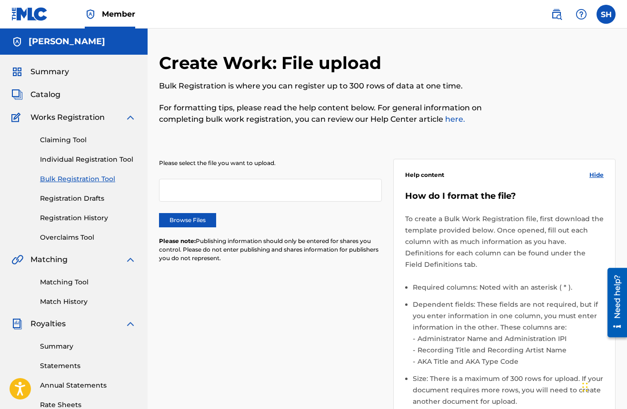
click at [88, 214] on link "Registration History" at bounding box center [88, 218] width 96 height 10
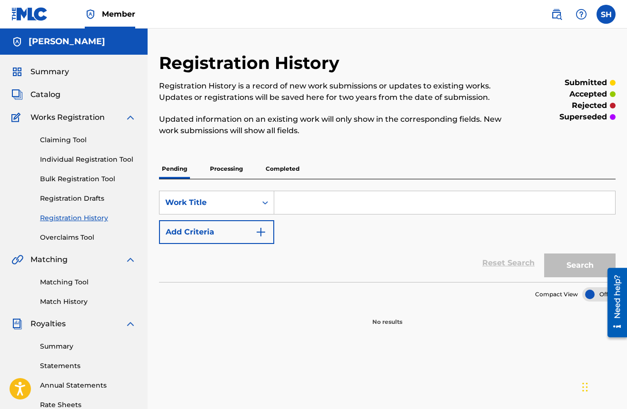
click at [80, 141] on link "Claiming Tool" at bounding box center [88, 140] width 96 height 10
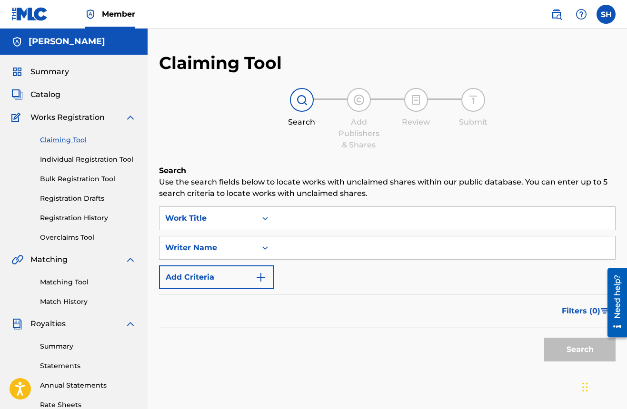
click at [319, 218] on input "Search Form" at bounding box center [444, 218] width 341 height 23
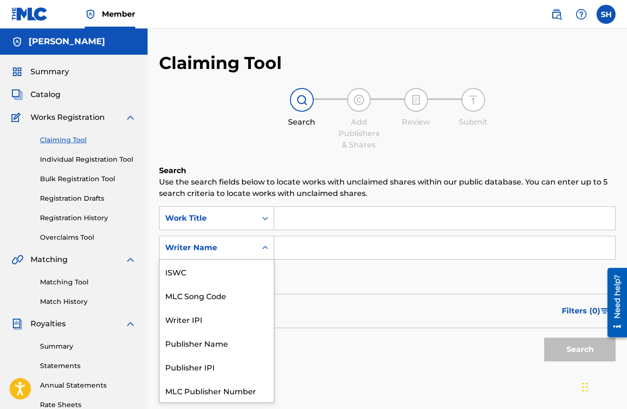
scroll to position [24, 0]
click at [268, 247] on icon "Search Form" at bounding box center [265, 248] width 10 height 10
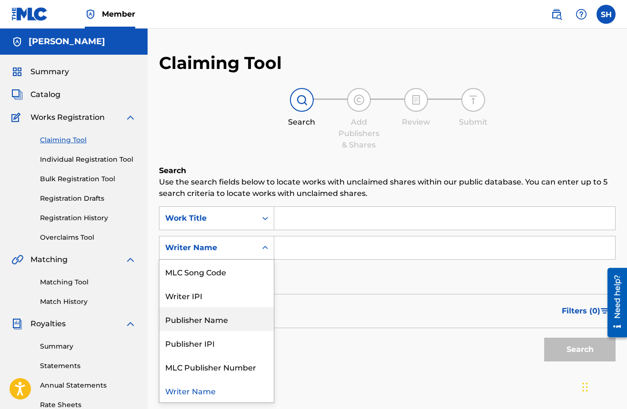
click at [239, 324] on div "Publisher Name" at bounding box center [216, 319] width 114 height 24
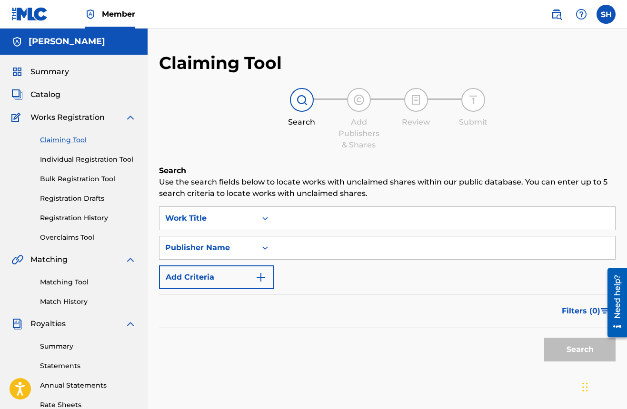
click at [308, 249] on input "Search Form" at bounding box center [444, 247] width 341 height 23
type input "6os production"
click at [313, 217] on input "Search Form" at bounding box center [444, 218] width 341 height 23
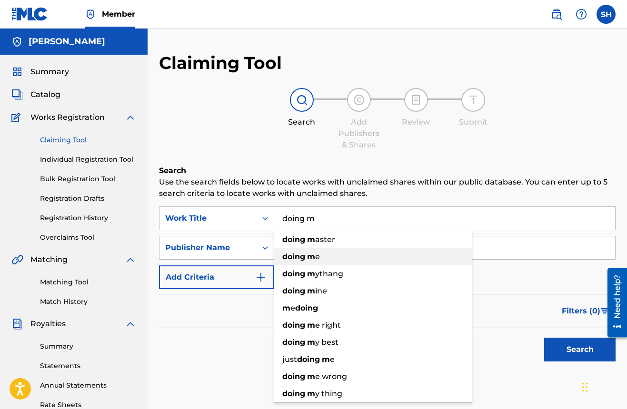
click at [310, 262] on div "doing m e" at bounding box center [372, 256] width 197 height 17
type input "doing me"
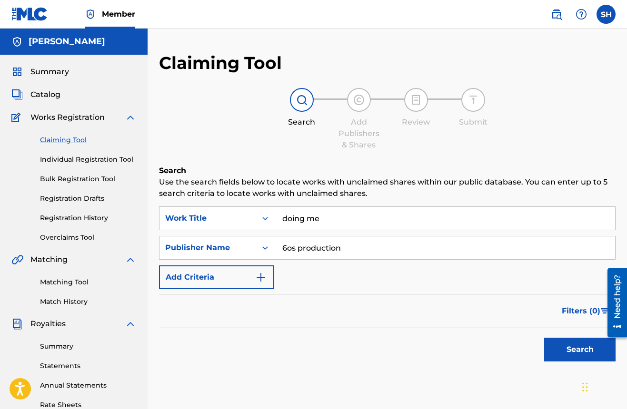
click at [574, 355] on button "Search" at bounding box center [579, 350] width 71 height 24
click at [565, 350] on button "Search" at bounding box center [579, 350] width 71 height 24
click at [342, 248] on input "6os production" at bounding box center [444, 247] width 341 height 23
type input "6os productions"
click at [593, 349] on button "Search" at bounding box center [579, 350] width 71 height 24
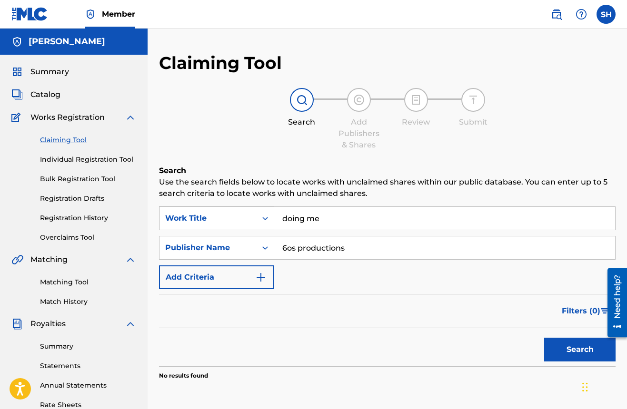
drag, startPoint x: 442, startPoint y: 245, endPoint x: 259, endPoint y: 228, distance: 182.9
click at [259, 228] on div "SearchWithCriteria910e759d-71ec-44bd-aacd-a46faf8b240f Work Title doing me Sear…" at bounding box center [387, 247] width 456 height 83
click at [559, 354] on button "Search" at bounding box center [579, 350] width 71 height 24
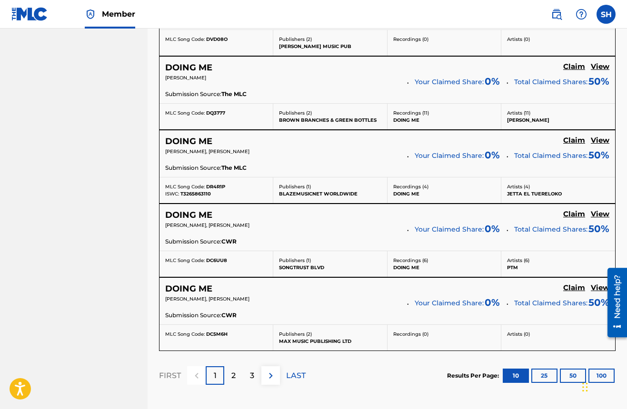
scroll to position [772, 0]
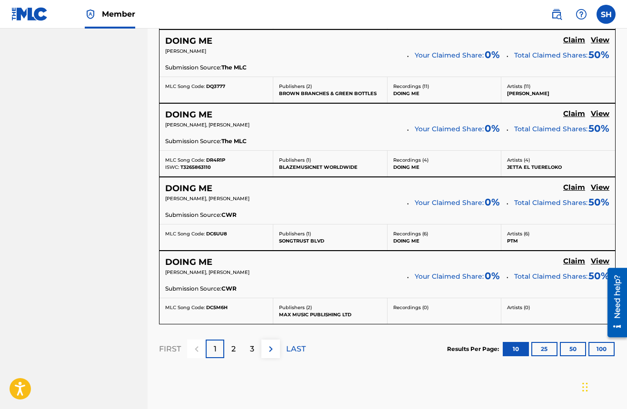
click at [232, 351] on p "2" at bounding box center [233, 348] width 4 height 11
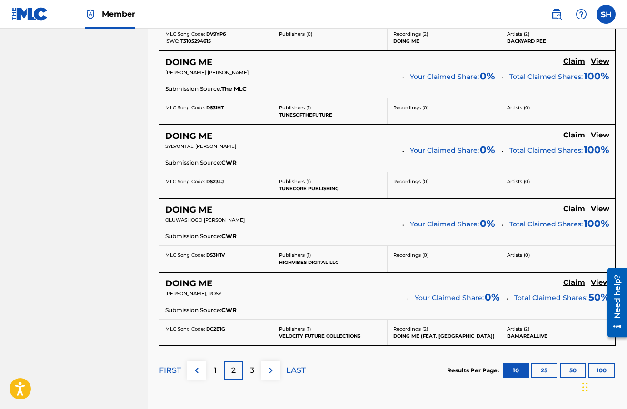
scroll to position [818, 0]
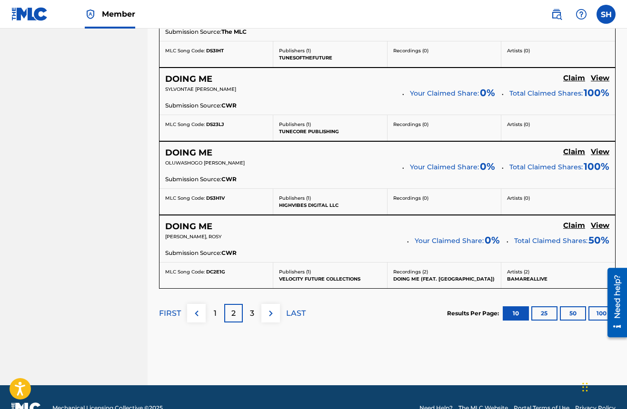
click at [258, 317] on div "3" at bounding box center [252, 313] width 19 height 19
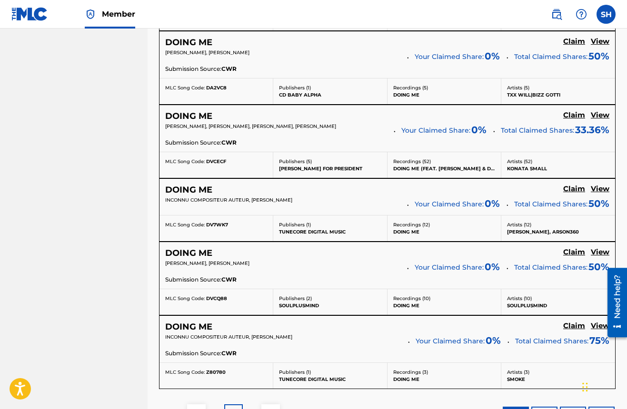
scroll to position [770, 0]
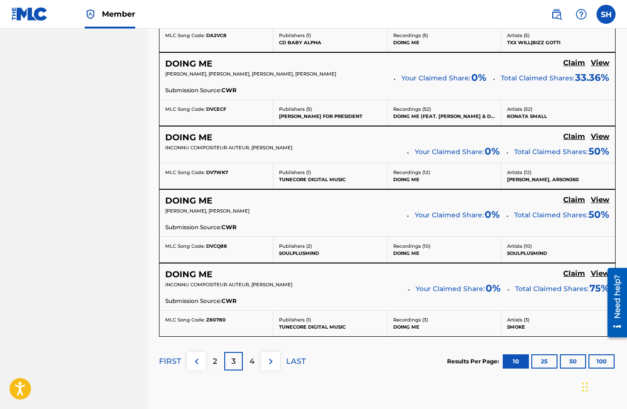
click at [254, 360] on p "4" at bounding box center [251, 361] width 5 height 11
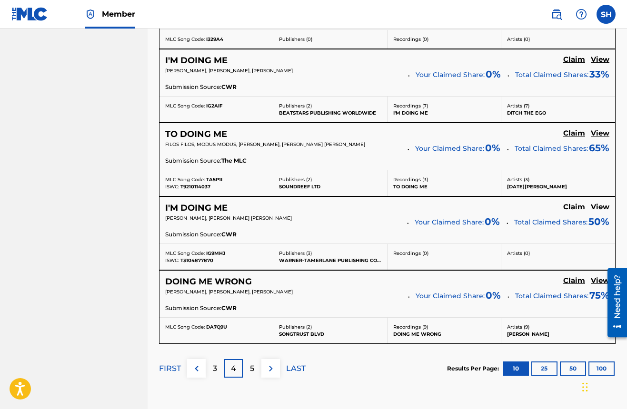
scroll to position [768, 0]
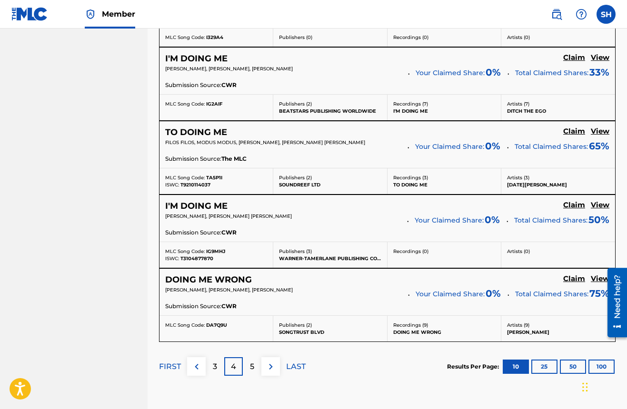
click at [257, 357] on div "5" at bounding box center [252, 366] width 19 height 19
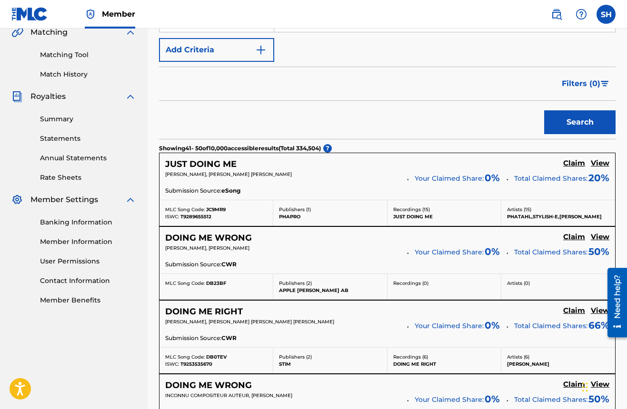
scroll to position [154, 0]
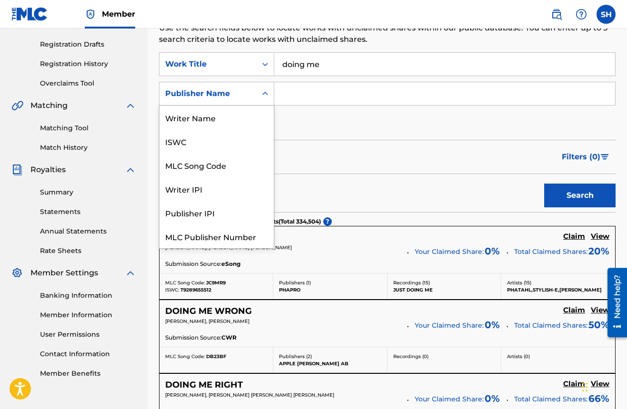
click at [265, 98] on icon "Search Form" at bounding box center [265, 94] width 10 height 10
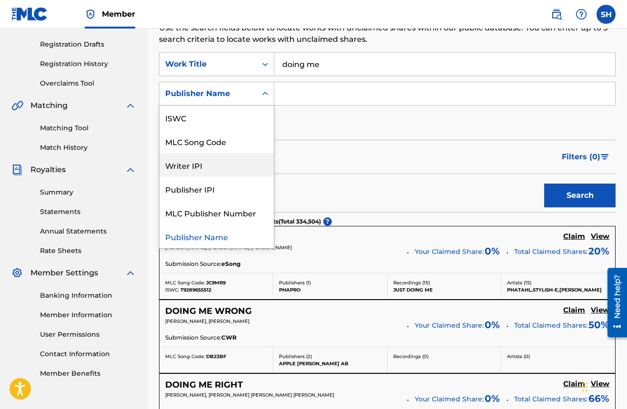
click at [248, 165] on div "Writer IPI" at bounding box center [216, 165] width 114 height 24
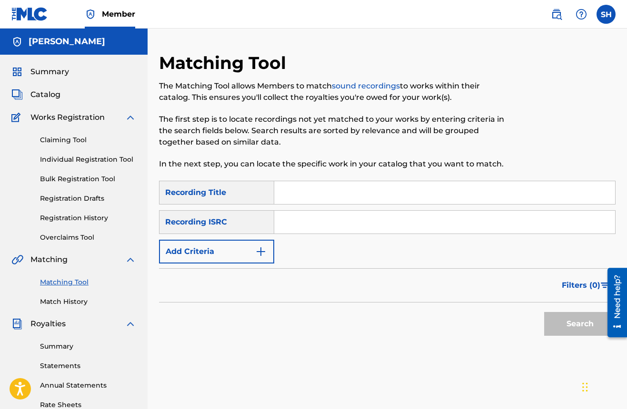
click at [72, 139] on link "Claiming Tool" at bounding box center [88, 140] width 96 height 10
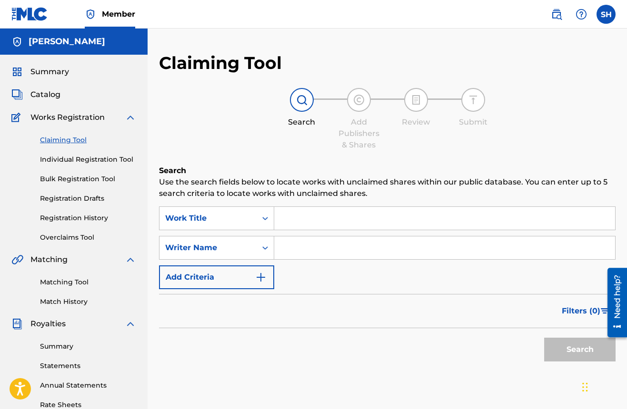
click at [292, 221] on input "Search Form" at bounding box center [444, 218] width 341 height 23
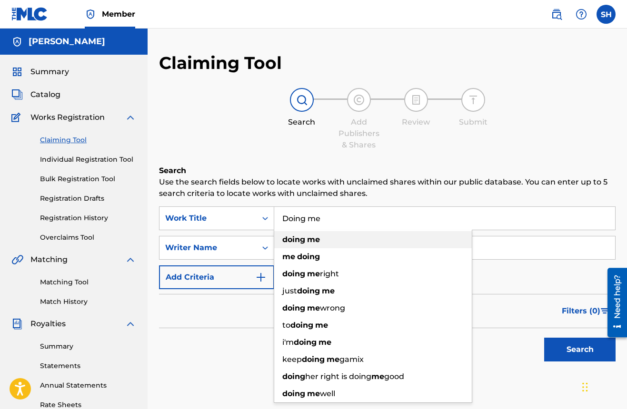
click at [299, 241] on strong "doing" at bounding box center [293, 239] width 23 height 9
type input "doing me"
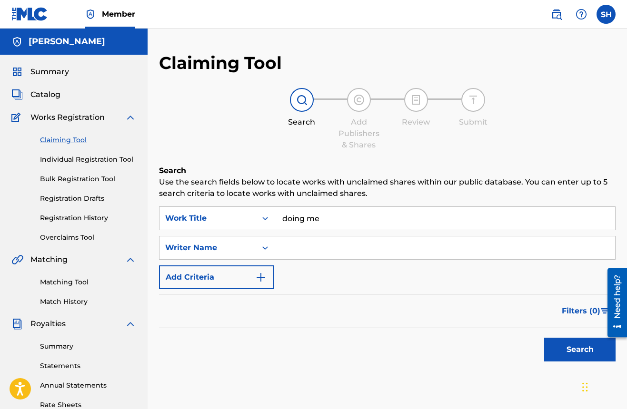
click at [300, 245] on input "Search Form" at bounding box center [444, 247] width 341 height 23
click at [595, 357] on button "Search" at bounding box center [579, 350] width 71 height 24
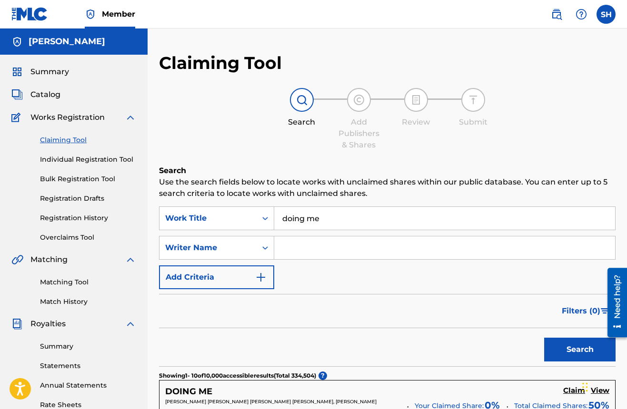
click at [341, 247] on input "Search Form" at bounding box center [444, 247] width 341 height 23
click at [546, 348] on button "Search" at bounding box center [579, 350] width 71 height 24
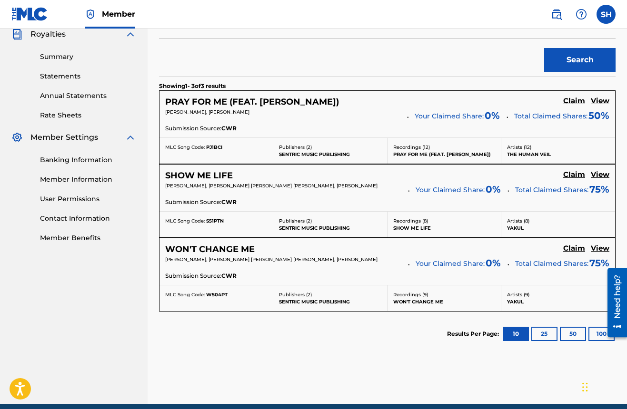
scroll to position [332, 0]
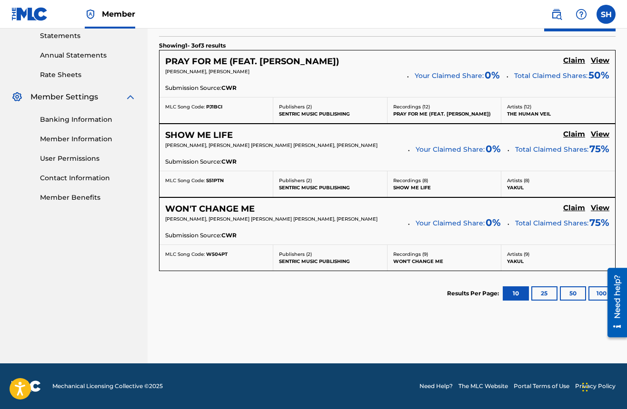
click at [540, 293] on button "25" at bounding box center [544, 293] width 26 height 14
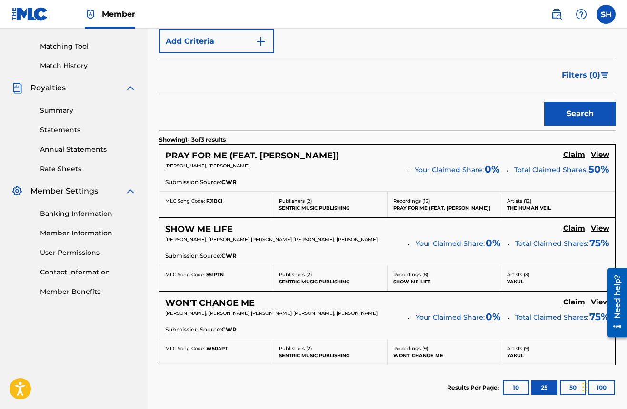
scroll to position [44, 0]
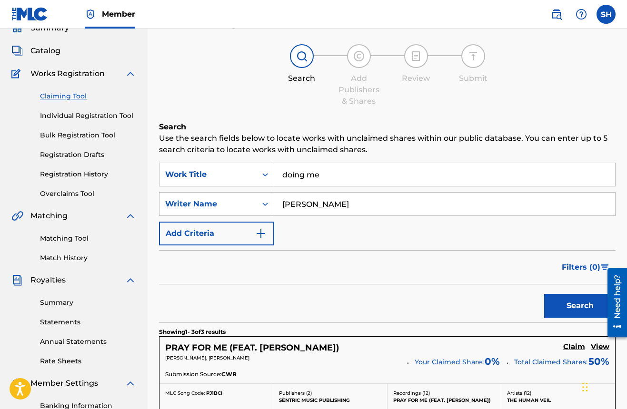
click at [313, 204] on input "Samuel Hughes" at bounding box center [444, 204] width 341 height 23
type input "Samuel Lawrence Hughes"
click at [561, 310] on button "Search" at bounding box center [579, 306] width 71 height 24
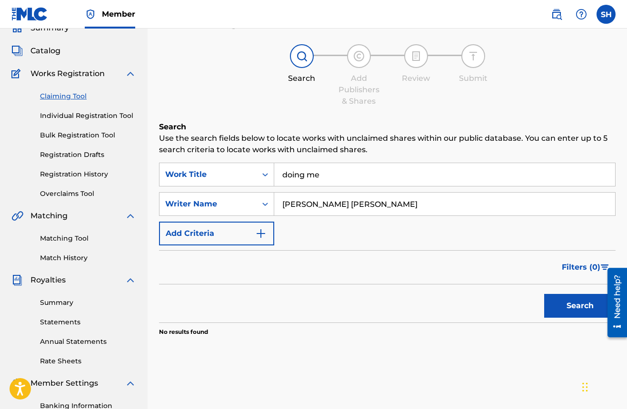
drag, startPoint x: 393, startPoint y: 204, endPoint x: 222, endPoint y: 191, distance: 171.8
click at [203, 178] on div "SearchWithCriteria910e759d-71ec-44bd-aacd-a46faf8b240f Work Title doing me Sear…" at bounding box center [387, 204] width 456 height 83
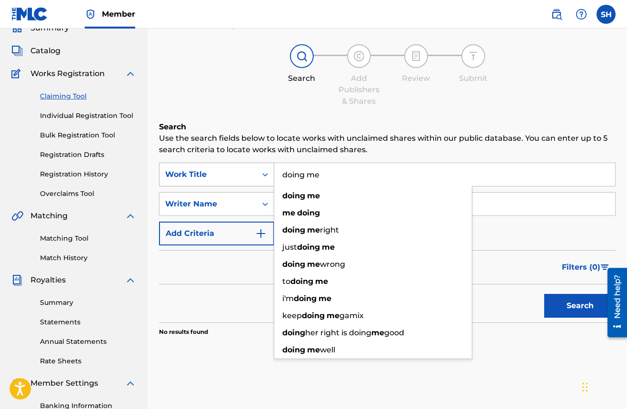
drag, startPoint x: 330, startPoint y: 177, endPoint x: 232, endPoint y: 181, distance: 98.1
click at [232, 181] on div "SearchWithCriteria910e759d-71ec-44bd-aacd-a46faf8b240f Work Title doing me doin…" at bounding box center [387, 175] width 456 height 24
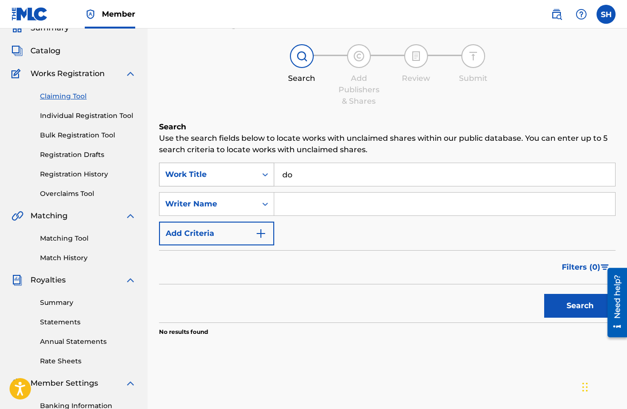
type input "d"
type input "Gettin LITTY"
click at [549, 302] on button "Search" at bounding box center [579, 306] width 71 height 24
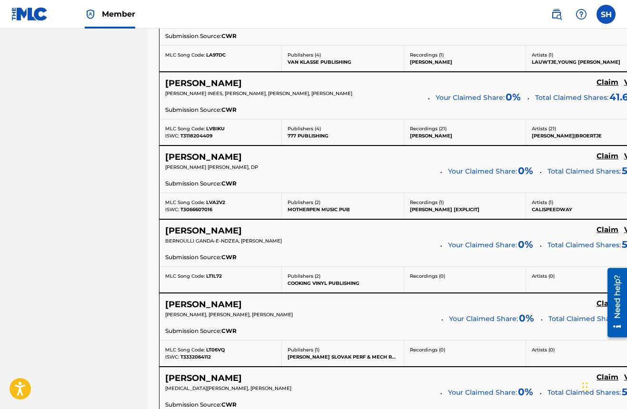
scroll to position [1954, 0]
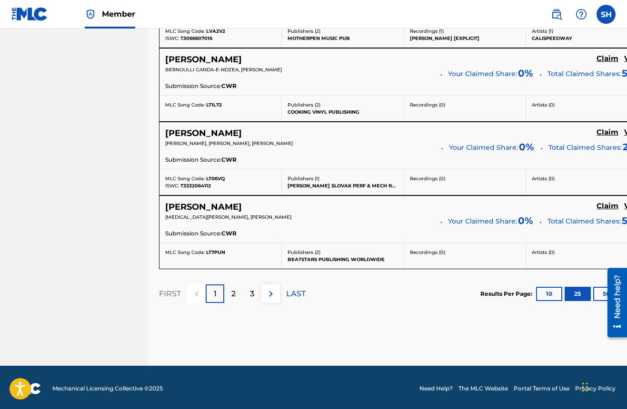
click at [229, 287] on div "2" at bounding box center [233, 294] width 19 height 19
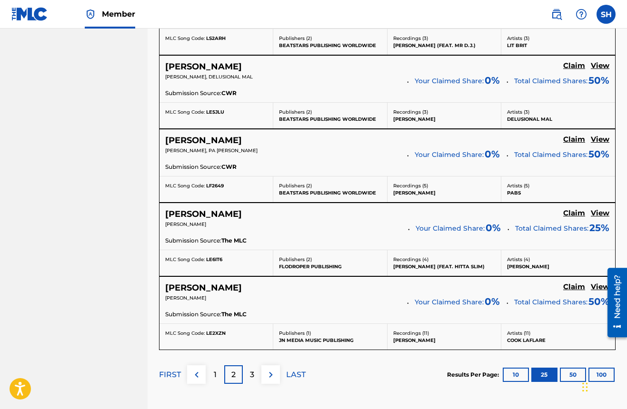
scroll to position [1942, 0]
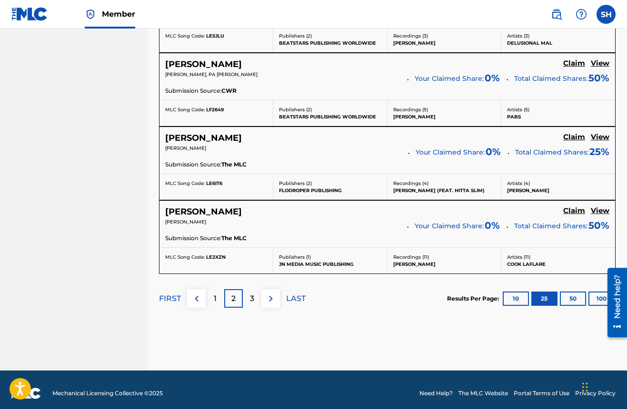
click at [257, 295] on div "3" at bounding box center [252, 298] width 19 height 19
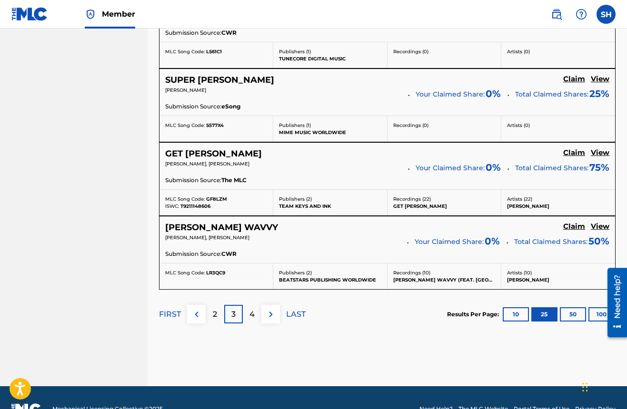
scroll to position [1928, 0]
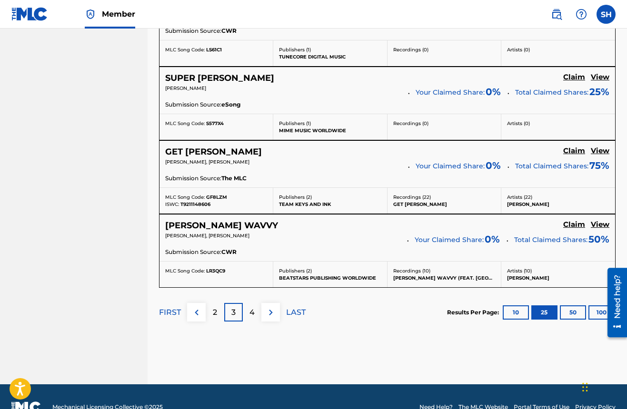
click at [253, 309] on p "4" at bounding box center [251, 312] width 5 height 11
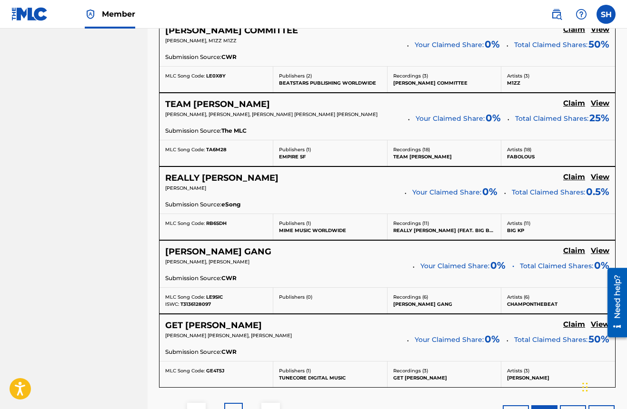
scroll to position [1881, 0]
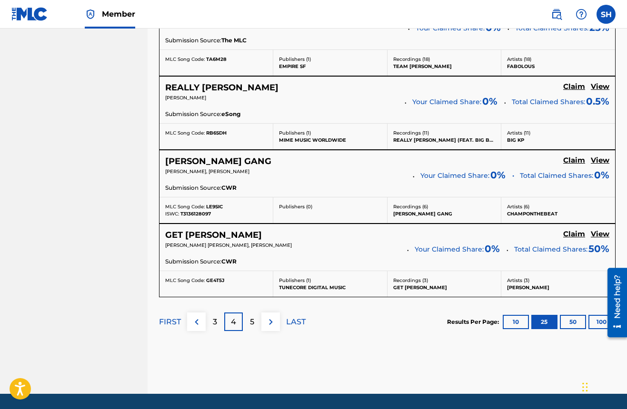
click at [250, 316] on p "5" at bounding box center [252, 321] width 4 height 11
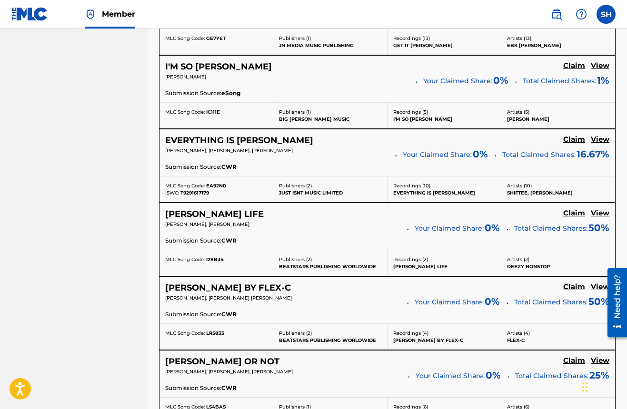
scroll to position [1846, 0]
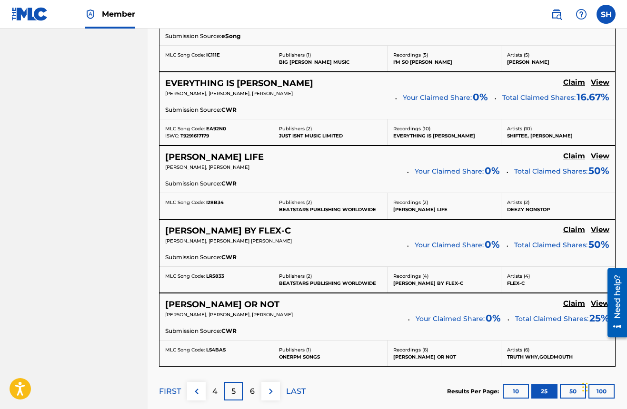
click at [252, 386] on p "6" at bounding box center [252, 391] width 5 height 11
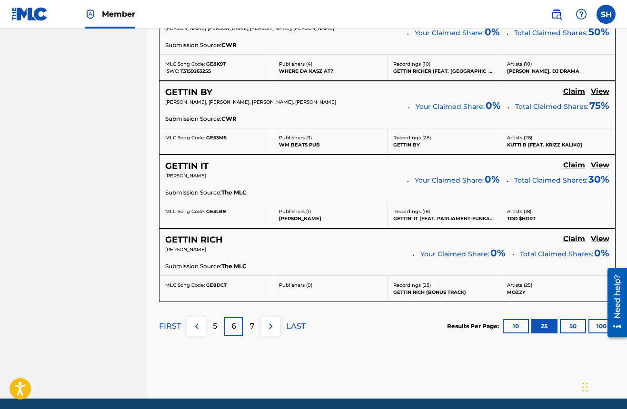
scroll to position [1933, 0]
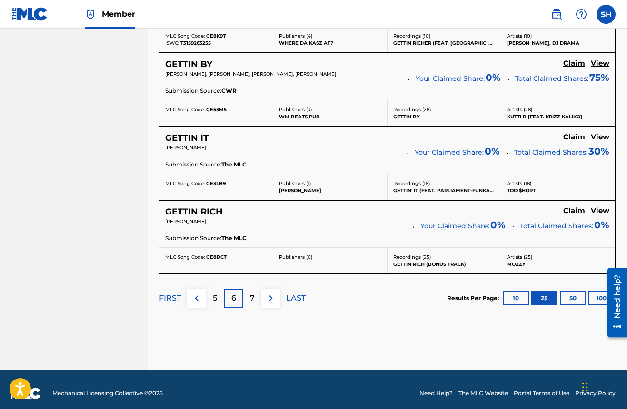
click at [248, 298] on div "7" at bounding box center [252, 298] width 19 height 19
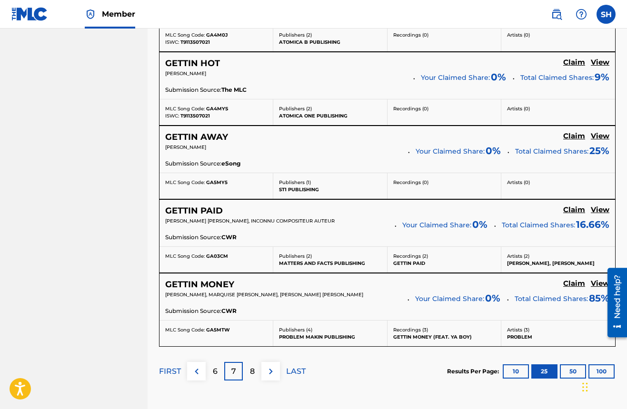
scroll to position [1942, 0]
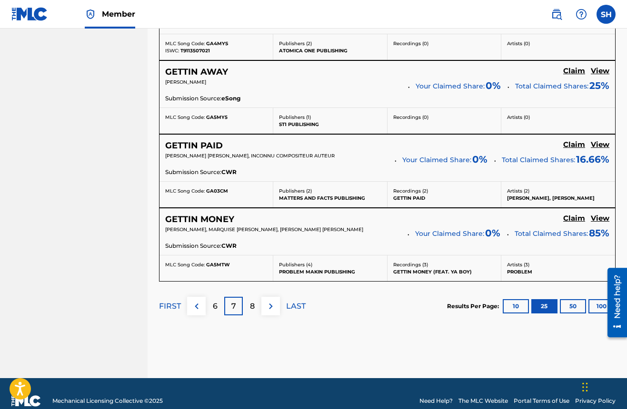
click at [249, 301] on div "8" at bounding box center [252, 306] width 19 height 19
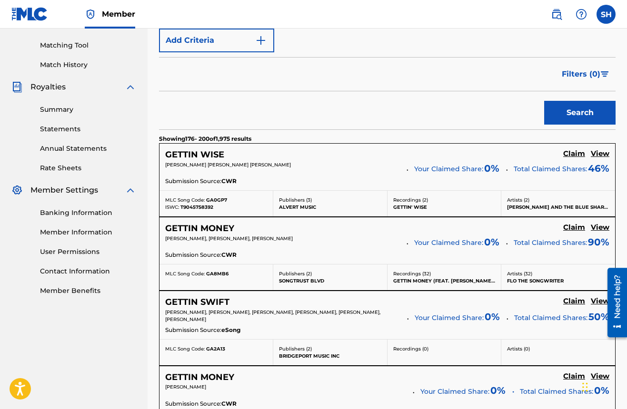
scroll to position [0, 0]
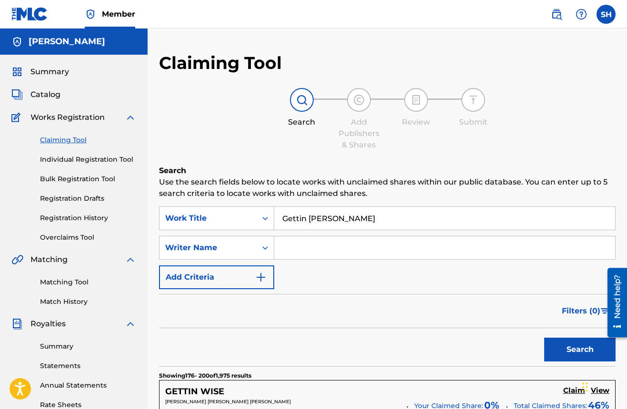
drag, startPoint x: 277, startPoint y: 218, endPoint x: 342, endPoint y: 224, distance: 64.5
click at [342, 224] on input "Gettin LITTY" at bounding box center [444, 218] width 341 height 23
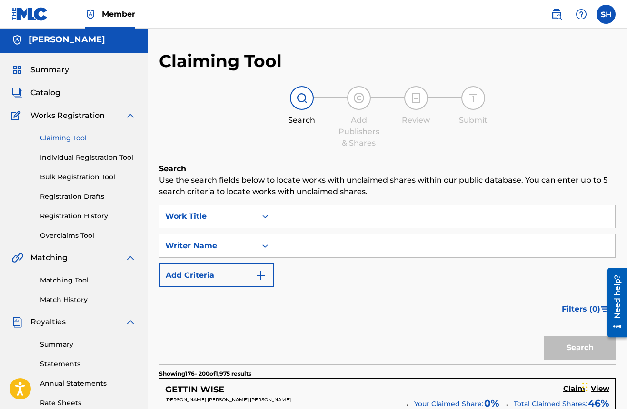
paste input "GETTIN LITTY"
type input "GETTIN LITTY"
click at [552, 348] on button "Search" at bounding box center [579, 348] width 71 height 24
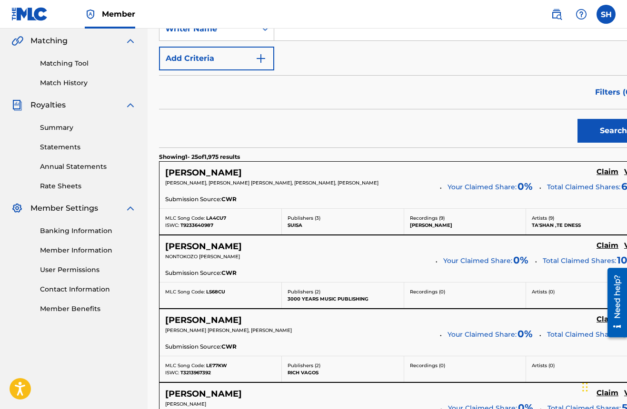
scroll to position [0, 0]
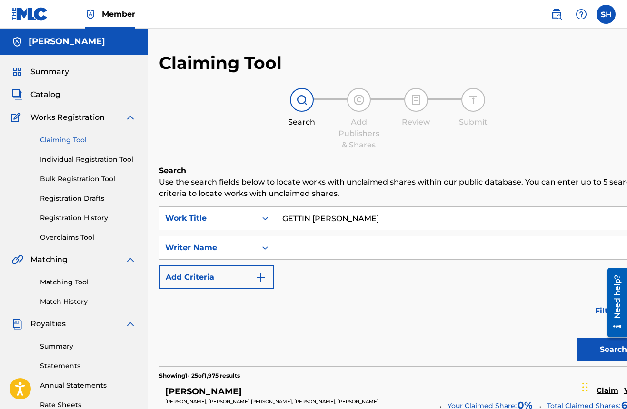
paste input "HUGHES SAMUEL LAWRENCE"
click at [589, 356] on button "Search" at bounding box center [612, 350] width 71 height 24
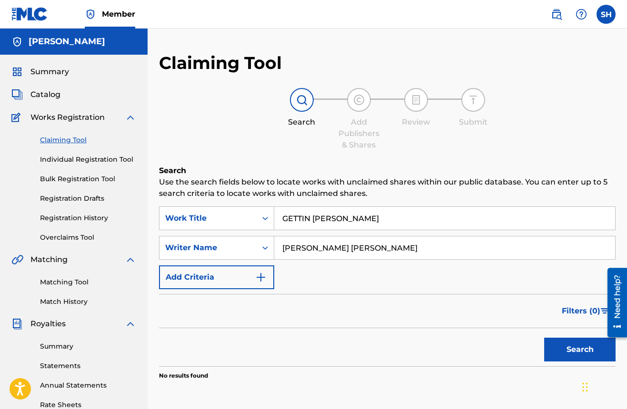
drag, startPoint x: 402, startPoint y: 250, endPoint x: 269, endPoint y: 263, distance: 133.8
click at [257, 263] on div "SearchWithCriteria910e759d-71ec-44bd-aacd-a46faf8b240f Work Title GETTIN LITTY …" at bounding box center [387, 247] width 456 height 83
click at [561, 351] on button "Search" at bounding box center [579, 350] width 71 height 24
type input "HUGHES"
click at [577, 350] on button "Search" at bounding box center [579, 350] width 71 height 24
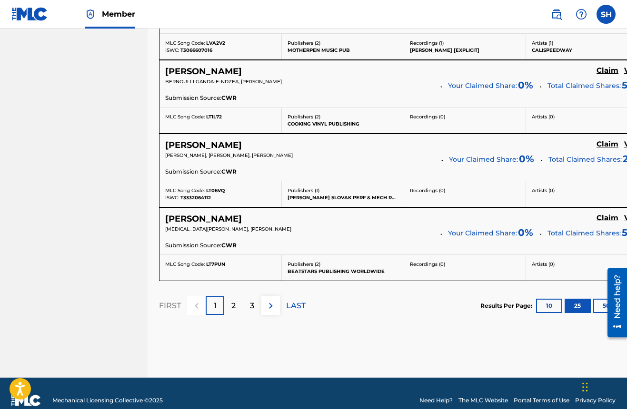
scroll to position [1954, 0]
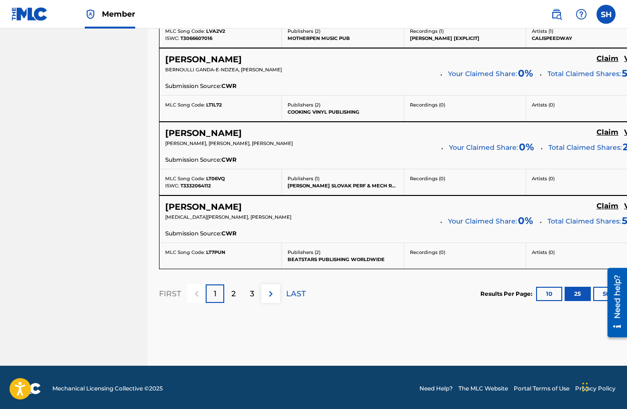
click at [290, 290] on p "LAST" at bounding box center [296, 293] width 20 height 11
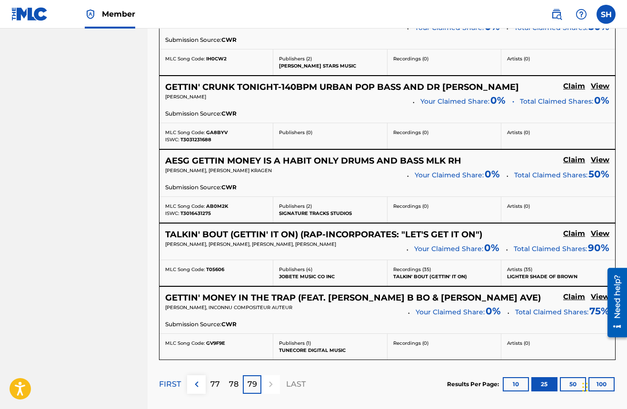
scroll to position [1903, 0]
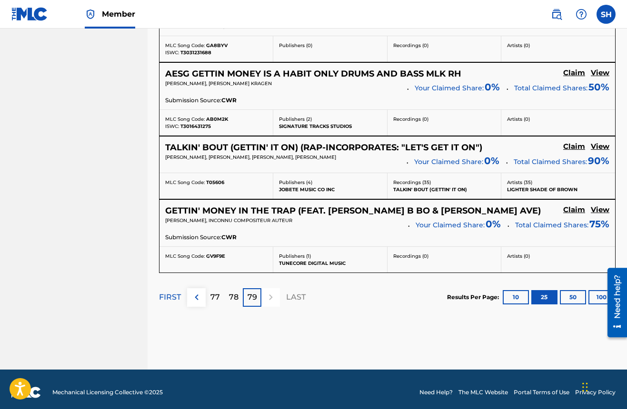
click at [235, 294] on p "78" at bounding box center [234, 297] width 10 height 11
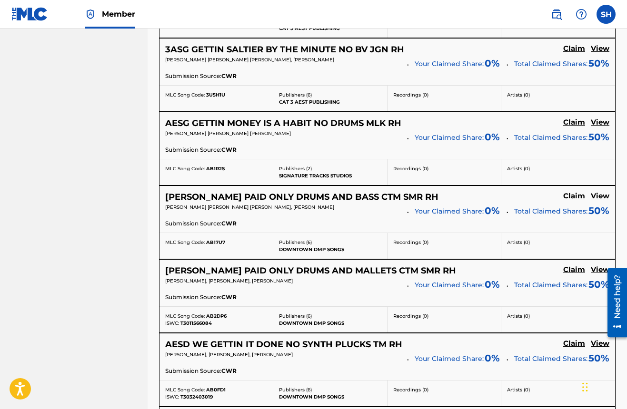
scroll to position [1909, 0]
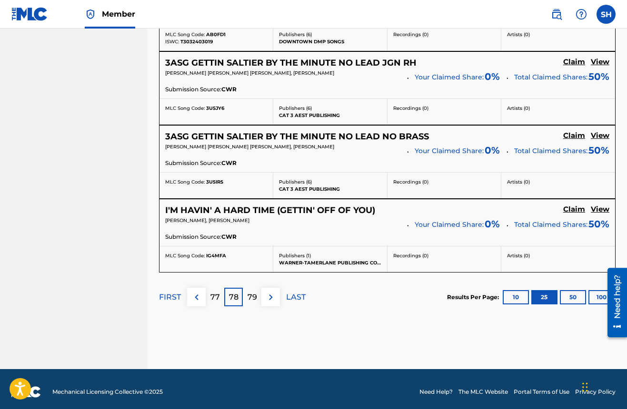
click at [218, 296] on p "77" at bounding box center [215, 297] width 10 height 11
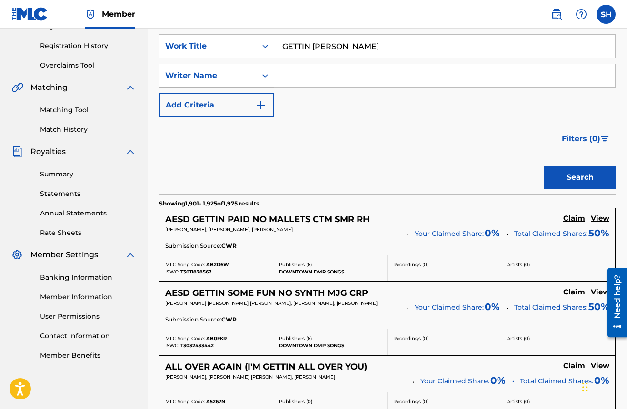
scroll to position [153, 0]
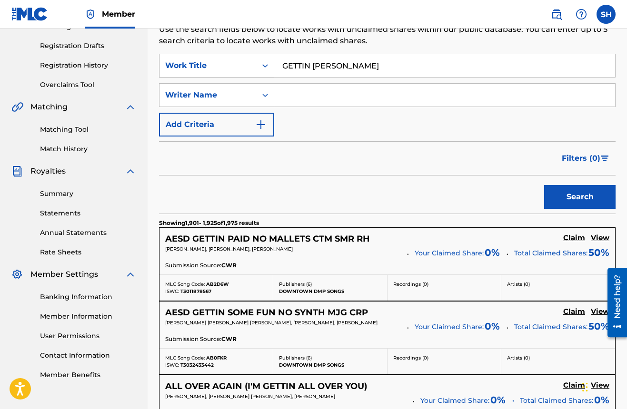
click at [266, 69] on icon "Search Form" at bounding box center [265, 66] width 10 height 10
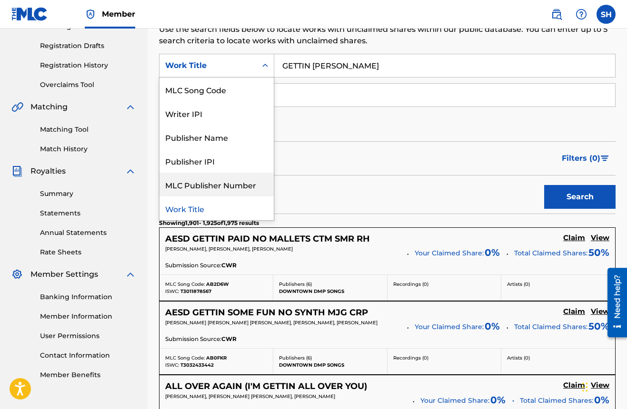
scroll to position [0, 0]
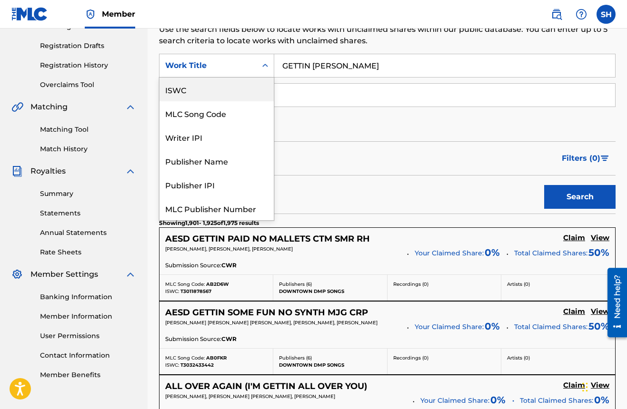
click at [197, 90] on div "ISWC" at bounding box center [216, 90] width 114 height 24
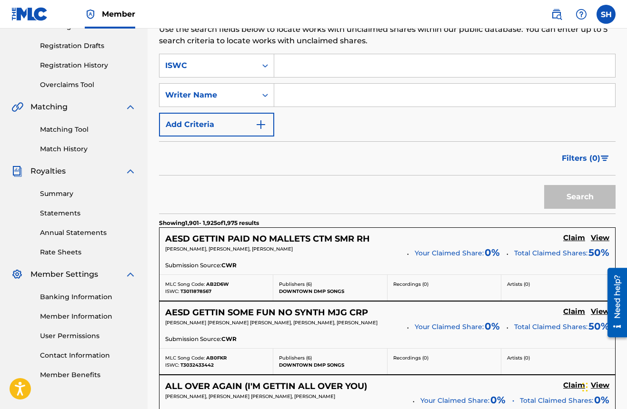
paste input "T-318.213.658-5"
type input "T-318.213.658-5"
click at [572, 199] on button "Search" at bounding box center [579, 197] width 71 height 24
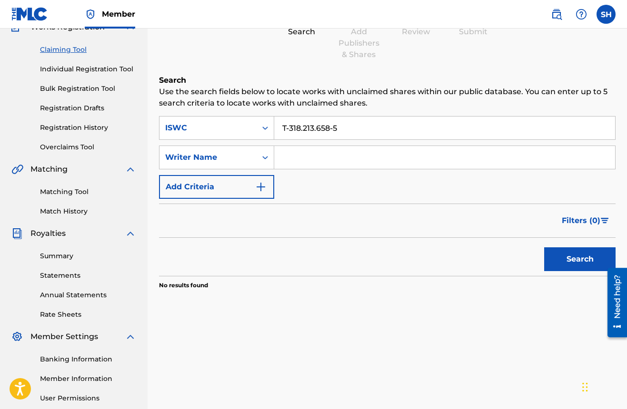
scroll to position [15, 0]
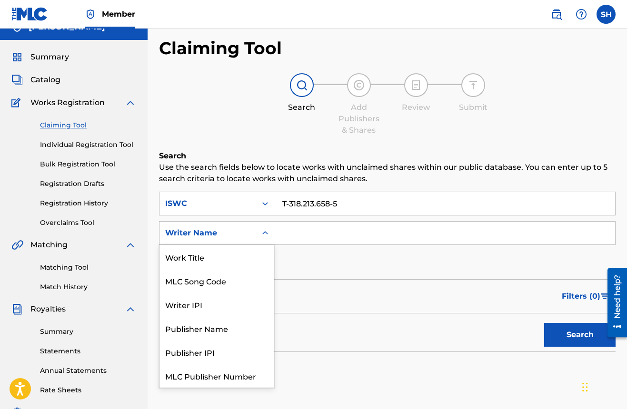
click at [265, 232] on icon "Search Form" at bounding box center [265, 233] width 10 height 10
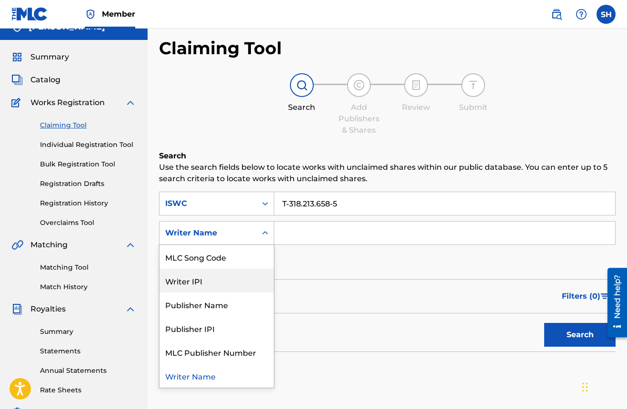
click at [252, 274] on div "Writer IPI" at bounding box center [216, 281] width 114 height 24
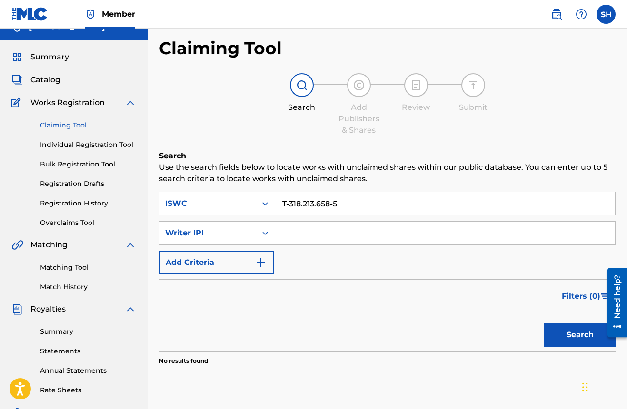
paste input "00505028000"
type input "00505028000"
click at [571, 346] on button "Search" at bounding box center [579, 335] width 71 height 24
